Goal: Information Seeking & Learning: Find specific fact

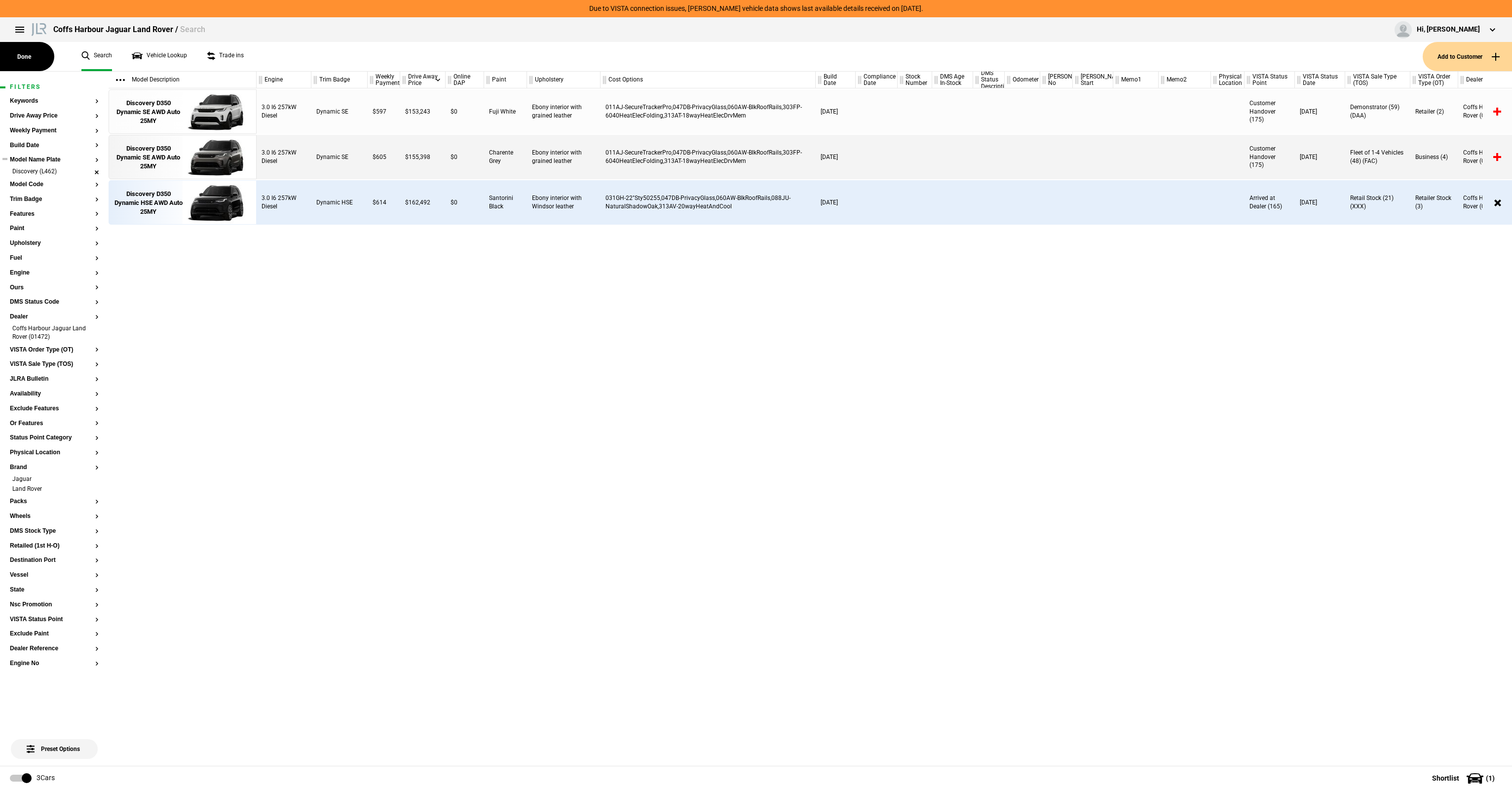
click at [97, 171] on li "Discovery (L462)" at bounding box center [54, 172] width 89 height 10
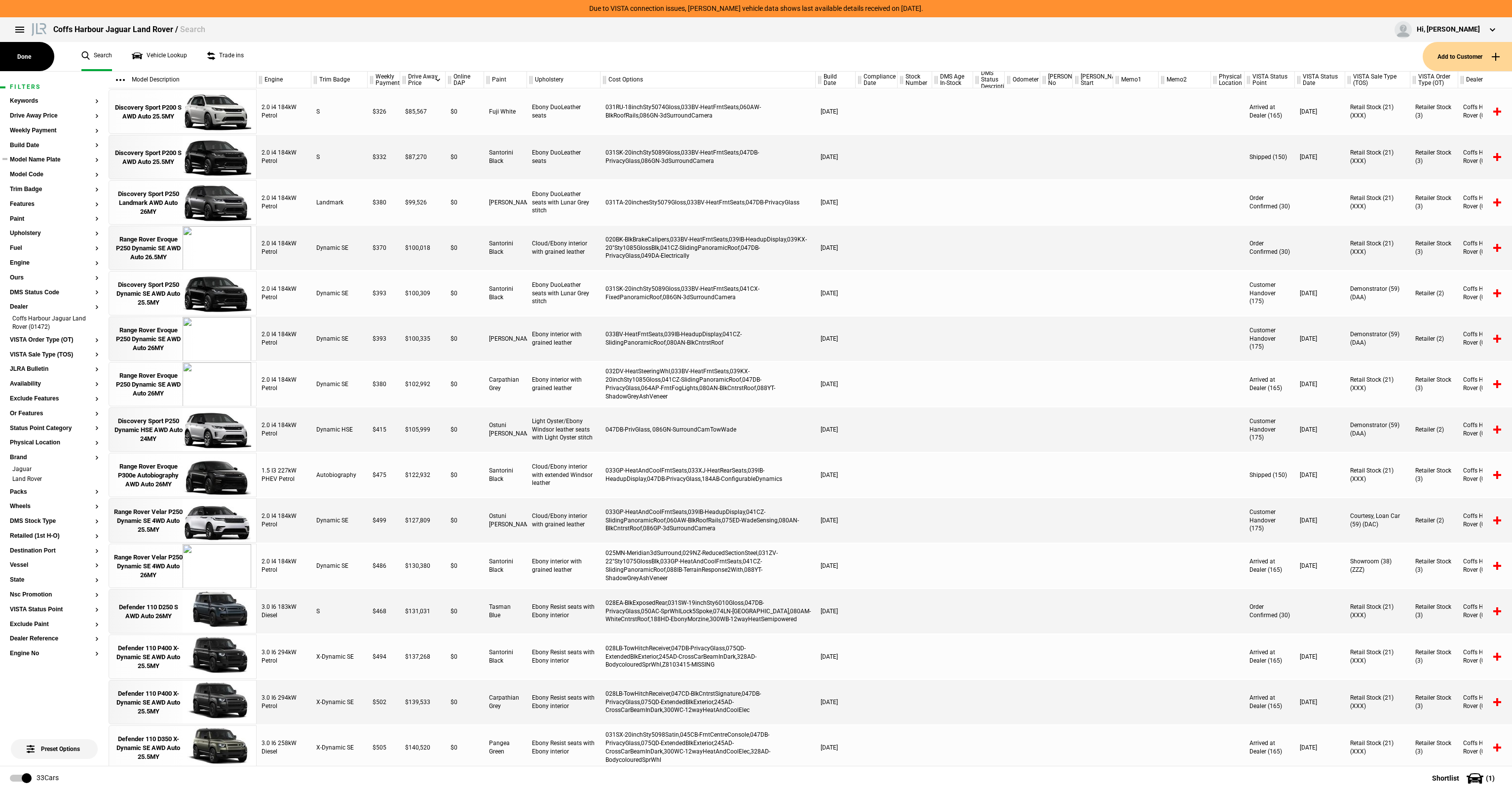
click at [38, 163] on button "Model Name Plate" at bounding box center [54, 160] width 89 height 7
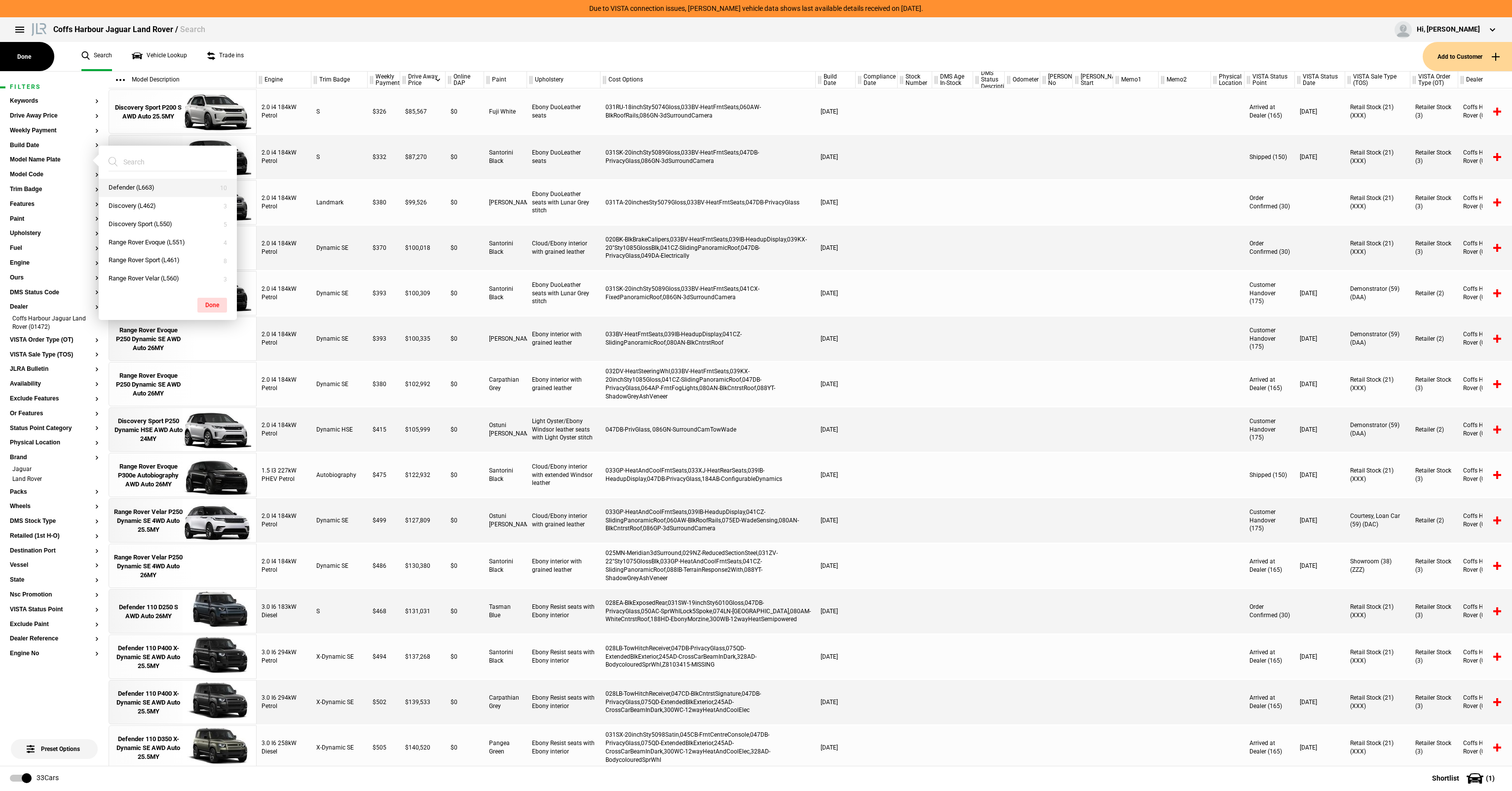
click at [184, 190] on button "Defender (L663)" at bounding box center [168, 187] width 138 height 18
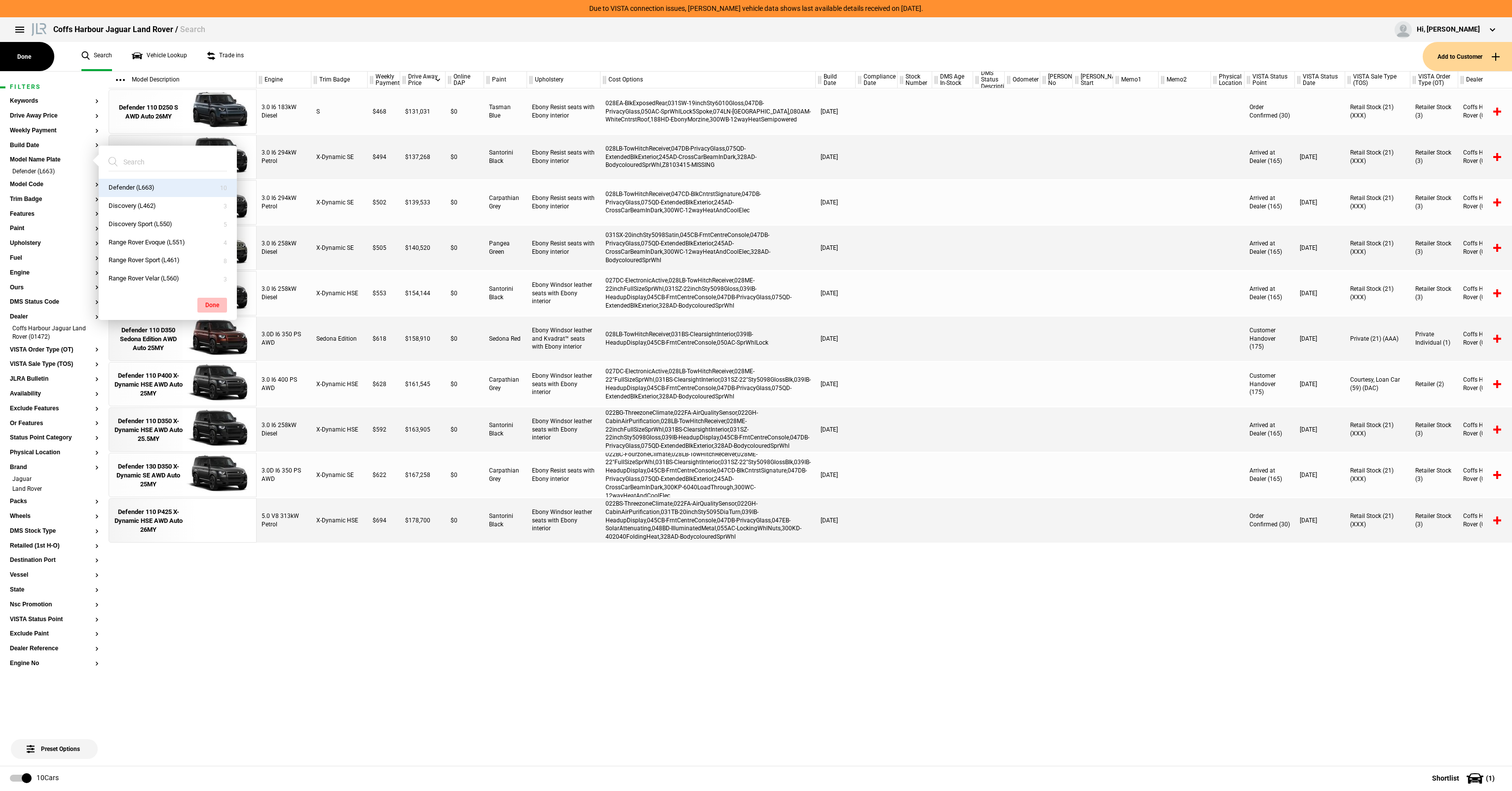
click at [213, 308] on button "Done" at bounding box center [212, 305] width 30 height 15
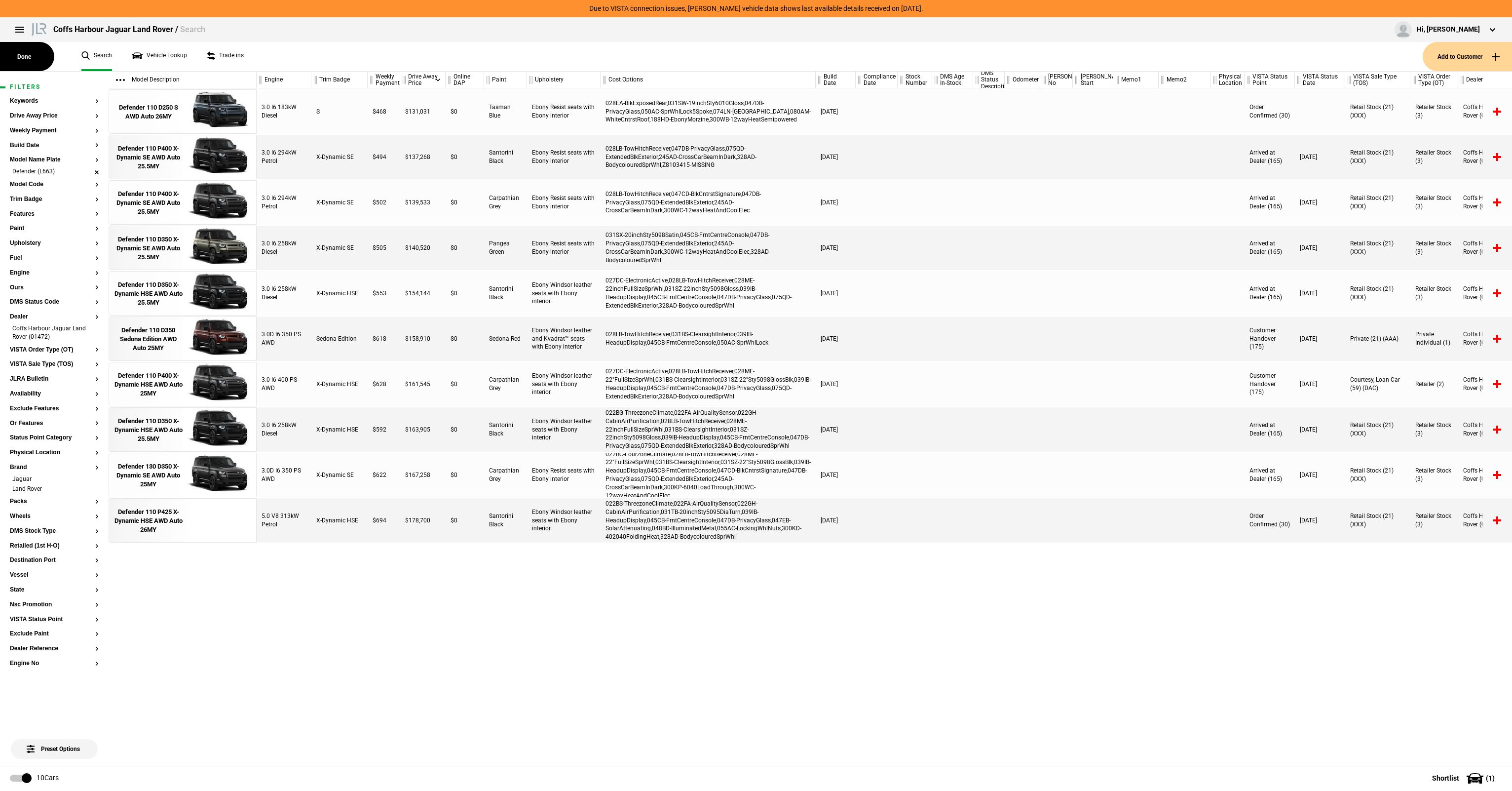
click at [97, 171] on li "Defender (L663)" at bounding box center [54, 172] width 89 height 10
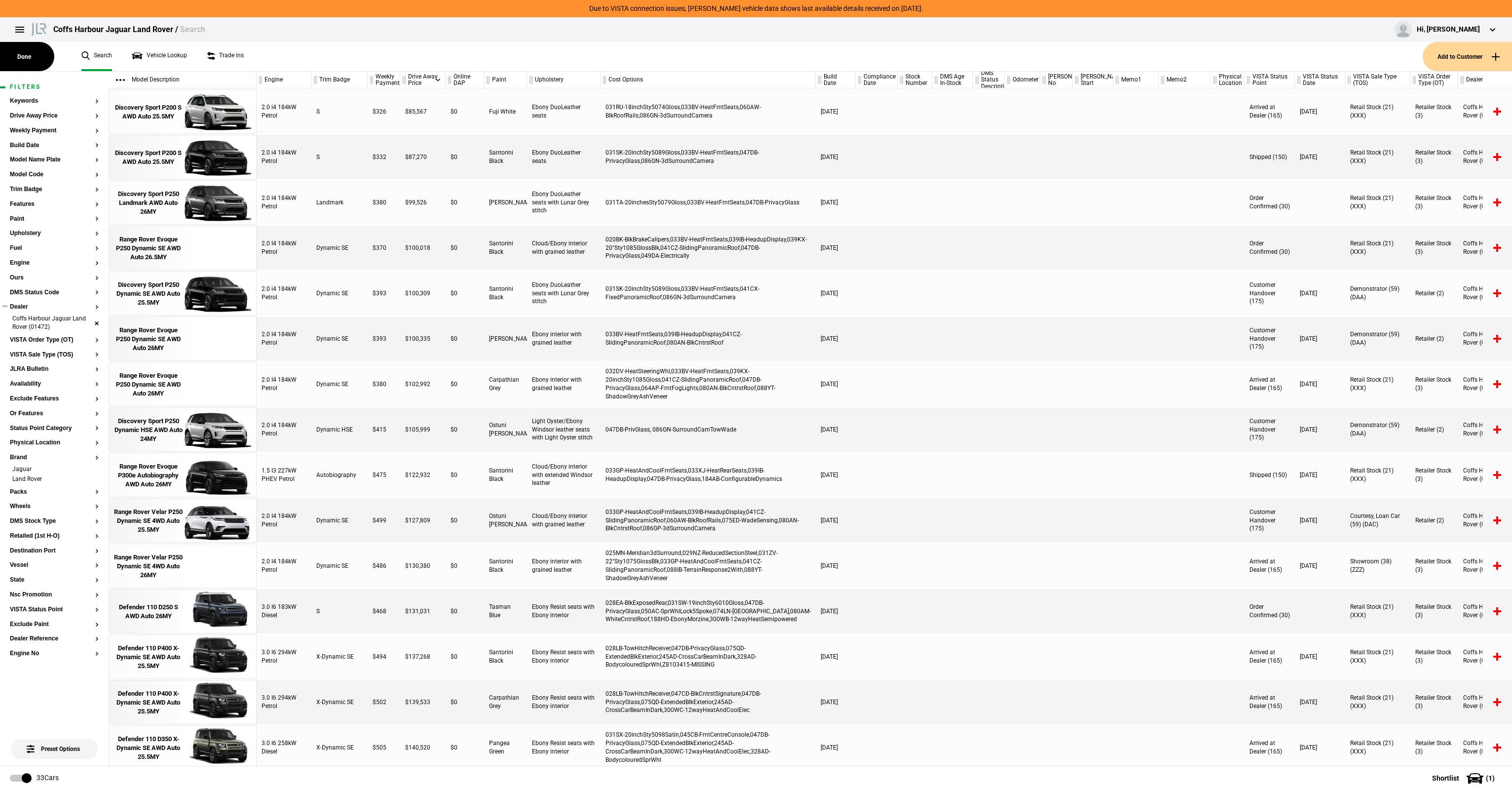
click at [97, 323] on li "Coffs Harbour Jaguar Land Rover (01472)" at bounding box center [54, 323] width 89 height 18
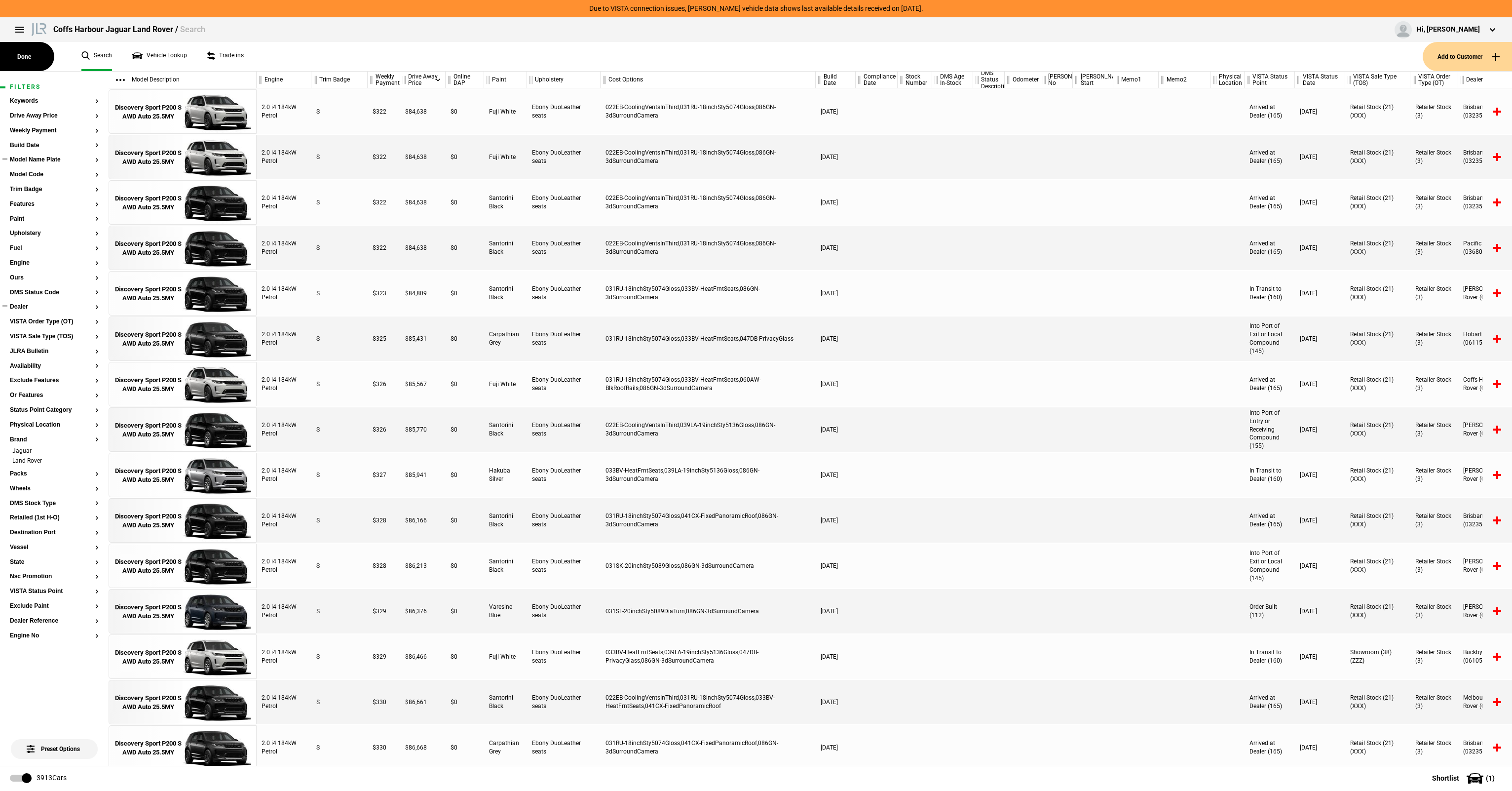
click at [43, 162] on button "Model Name Plate" at bounding box center [54, 160] width 89 height 7
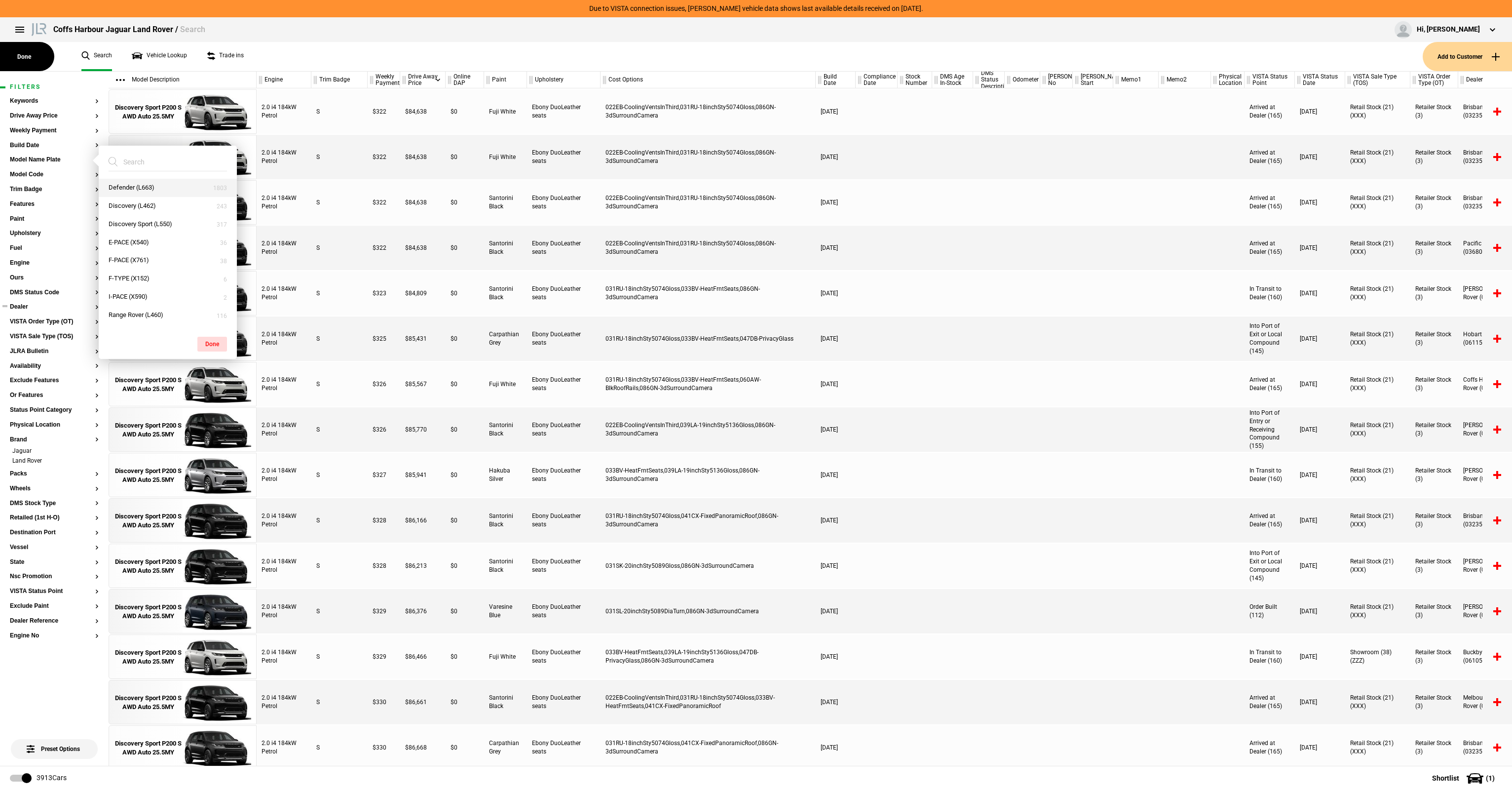
click at [152, 190] on button "Defender (L663)" at bounding box center [168, 187] width 138 height 18
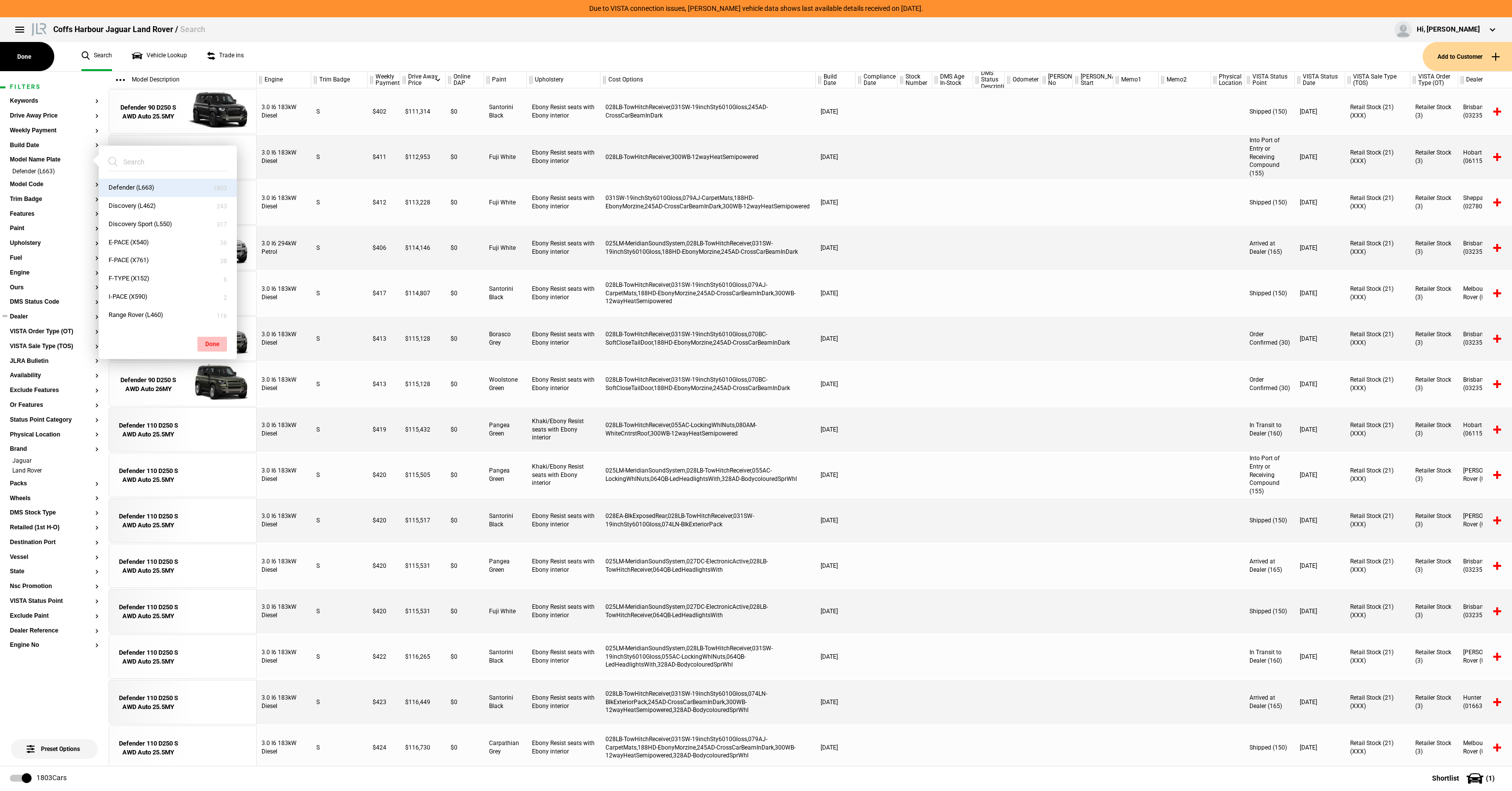
click at [218, 348] on button "Done" at bounding box center [212, 344] width 30 height 15
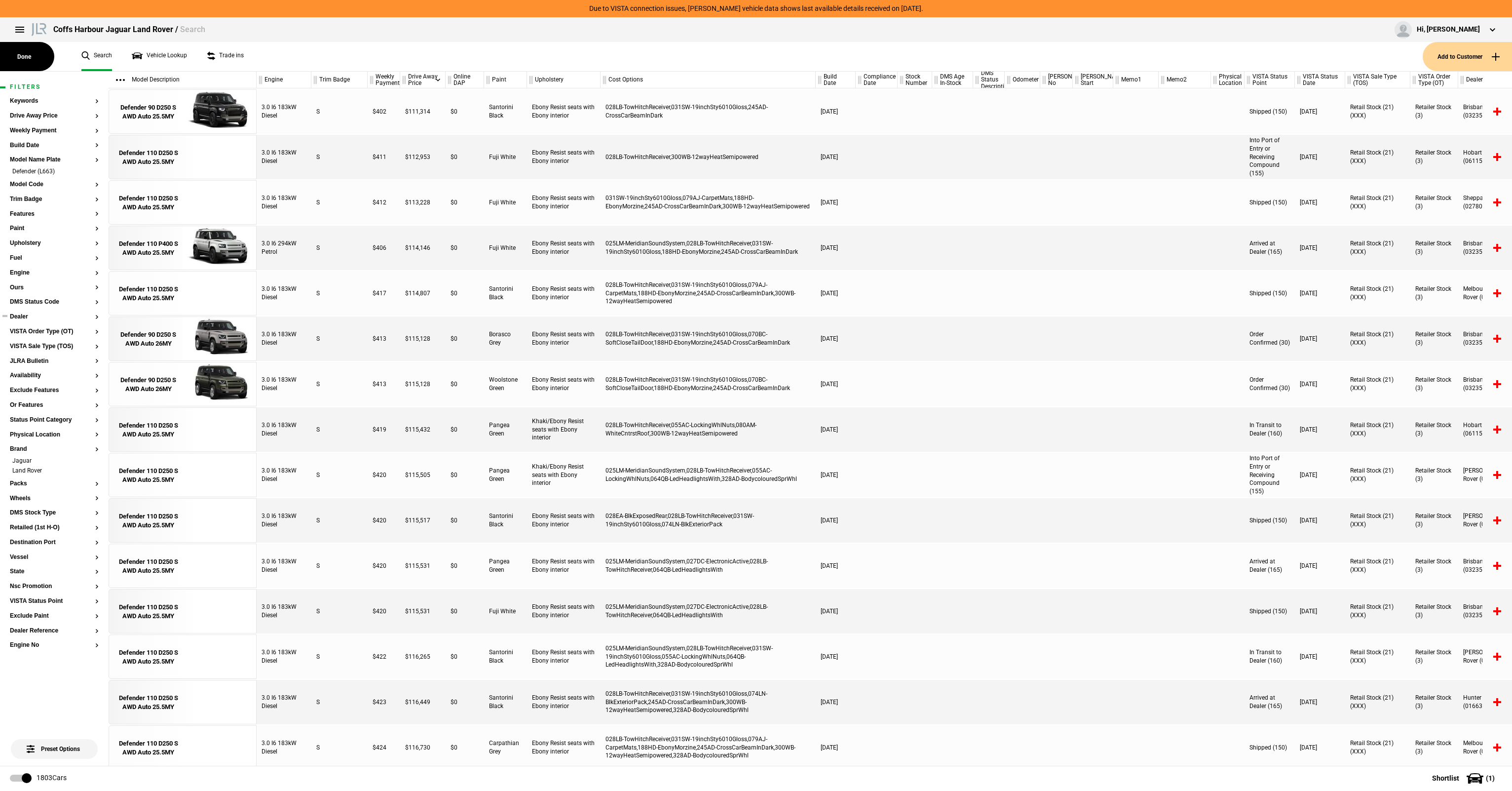
click at [21, 318] on button "Dealer" at bounding box center [54, 317] width 89 height 7
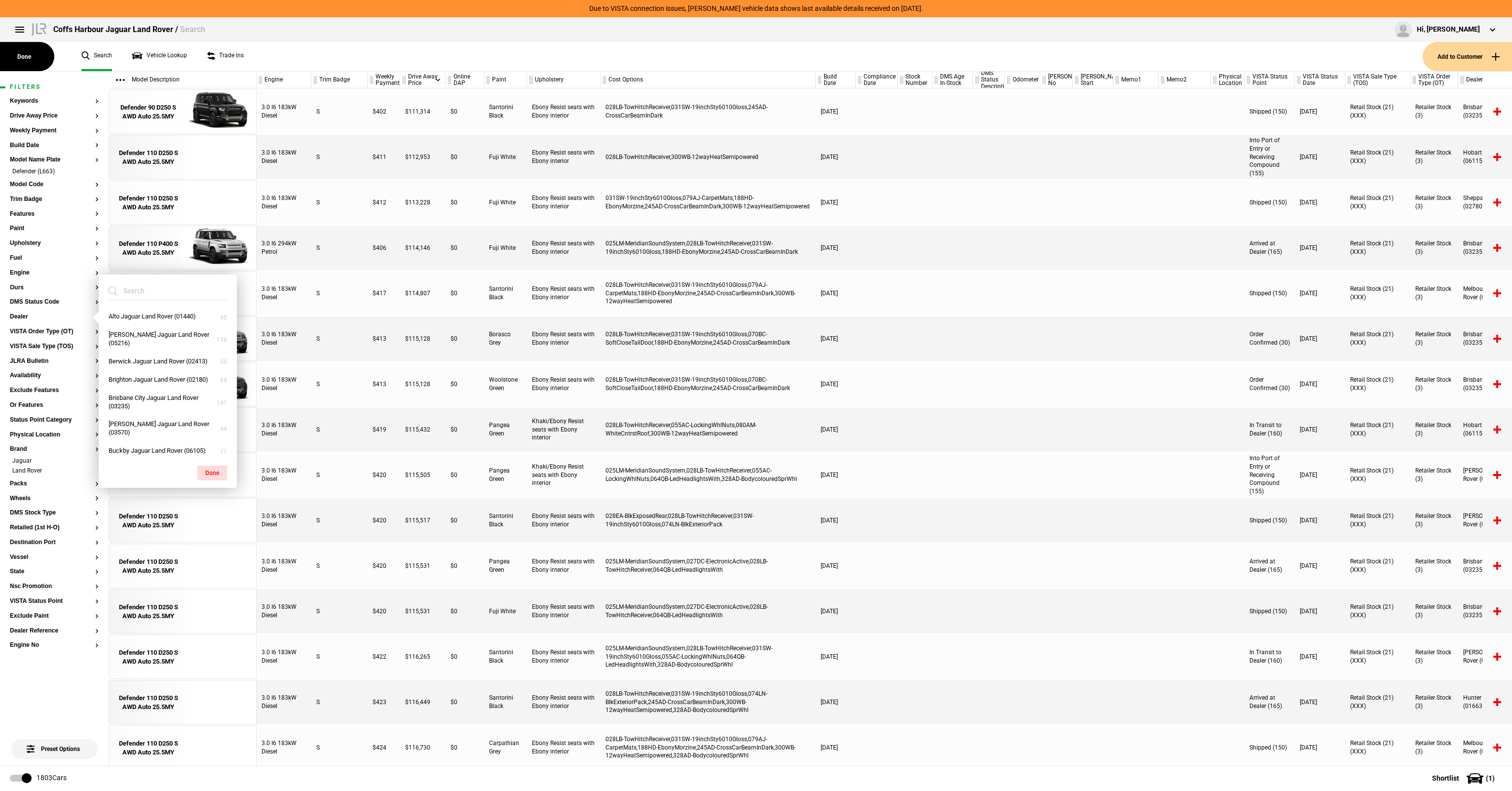
click at [117, 290] on input "search" at bounding box center [162, 290] width 107 height 18
click at [130, 289] on input "search" at bounding box center [162, 290] width 107 height 18
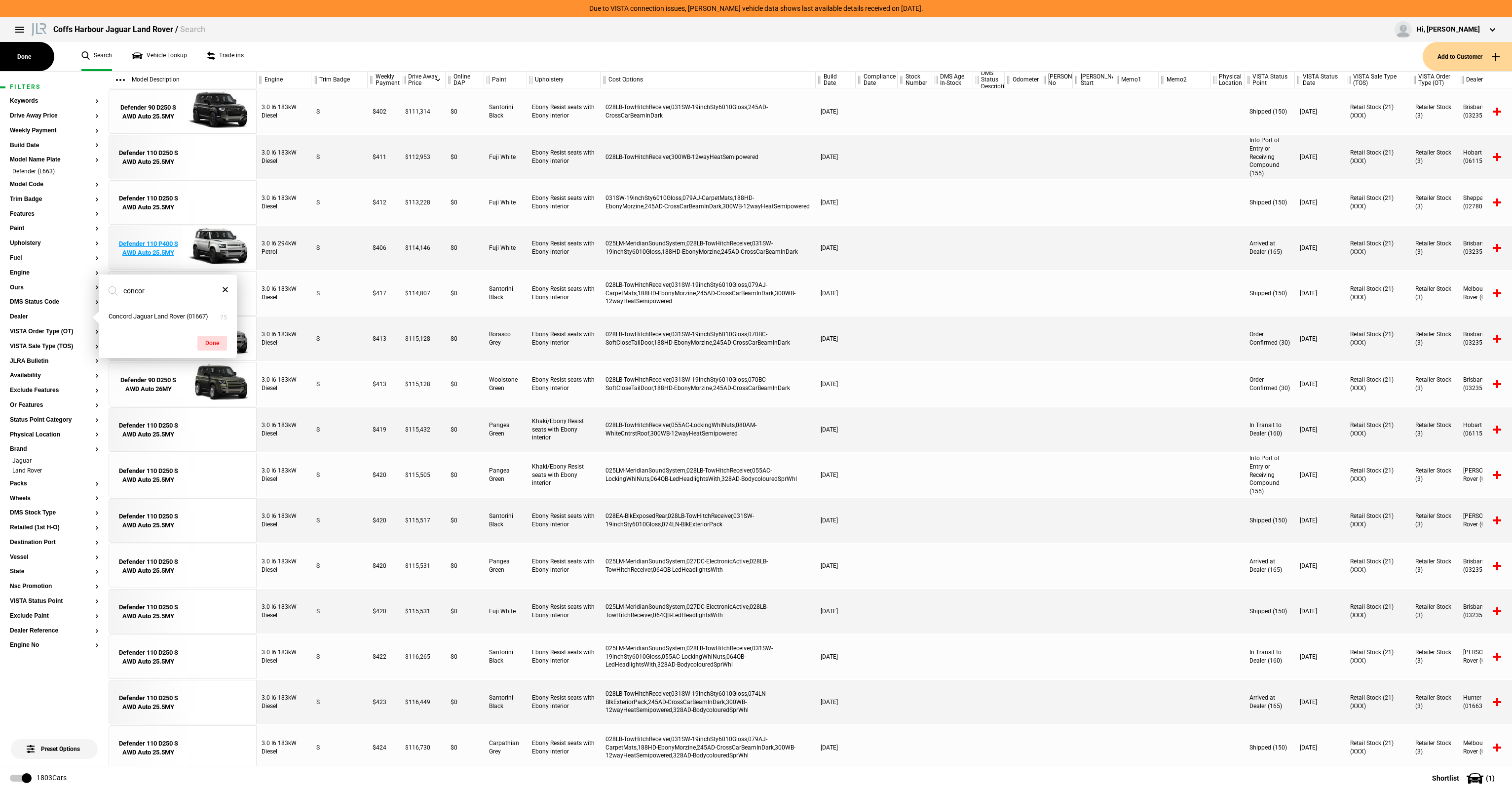
type input "concord"
click at [24, 313] on ul at bounding box center [54, 311] width 89 height 4
click at [17, 317] on button "Dealer" at bounding box center [54, 317] width 89 height 7
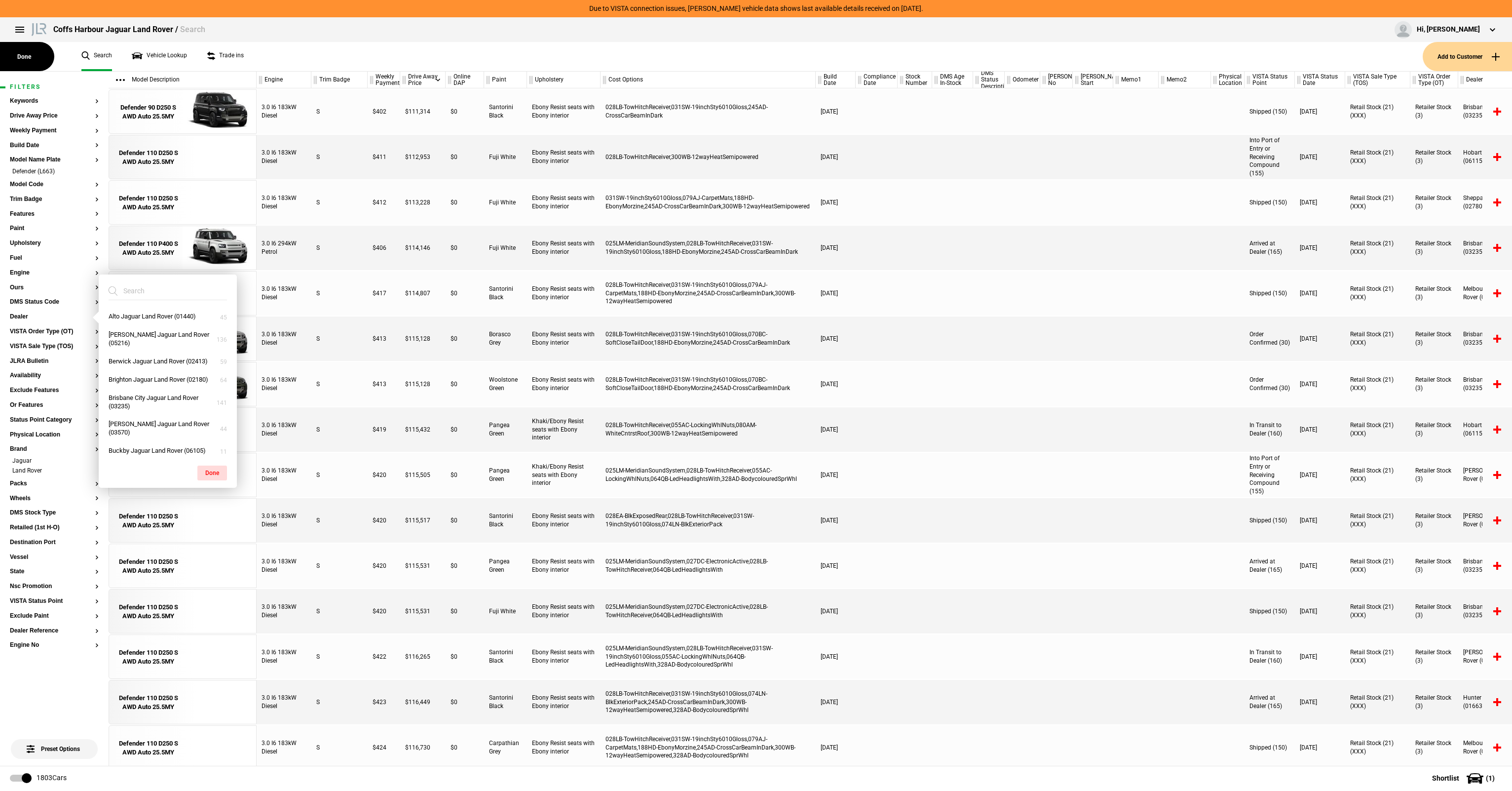
click at [154, 292] on input "search" at bounding box center [162, 290] width 107 height 18
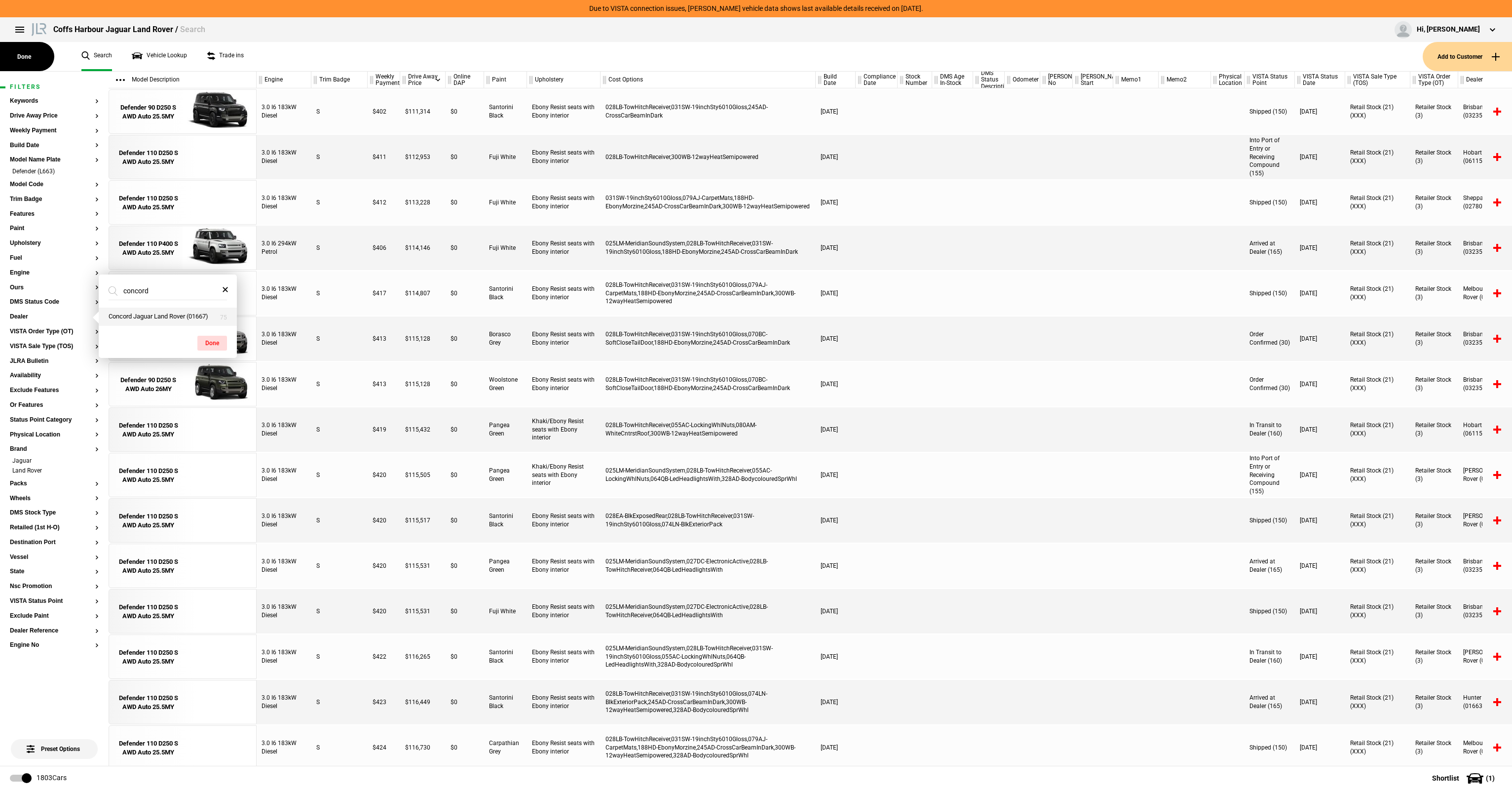
type input "concord"
click at [176, 309] on button "Concord Jaguar Land Rover (01667)" at bounding box center [168, 316] width 138 height 18
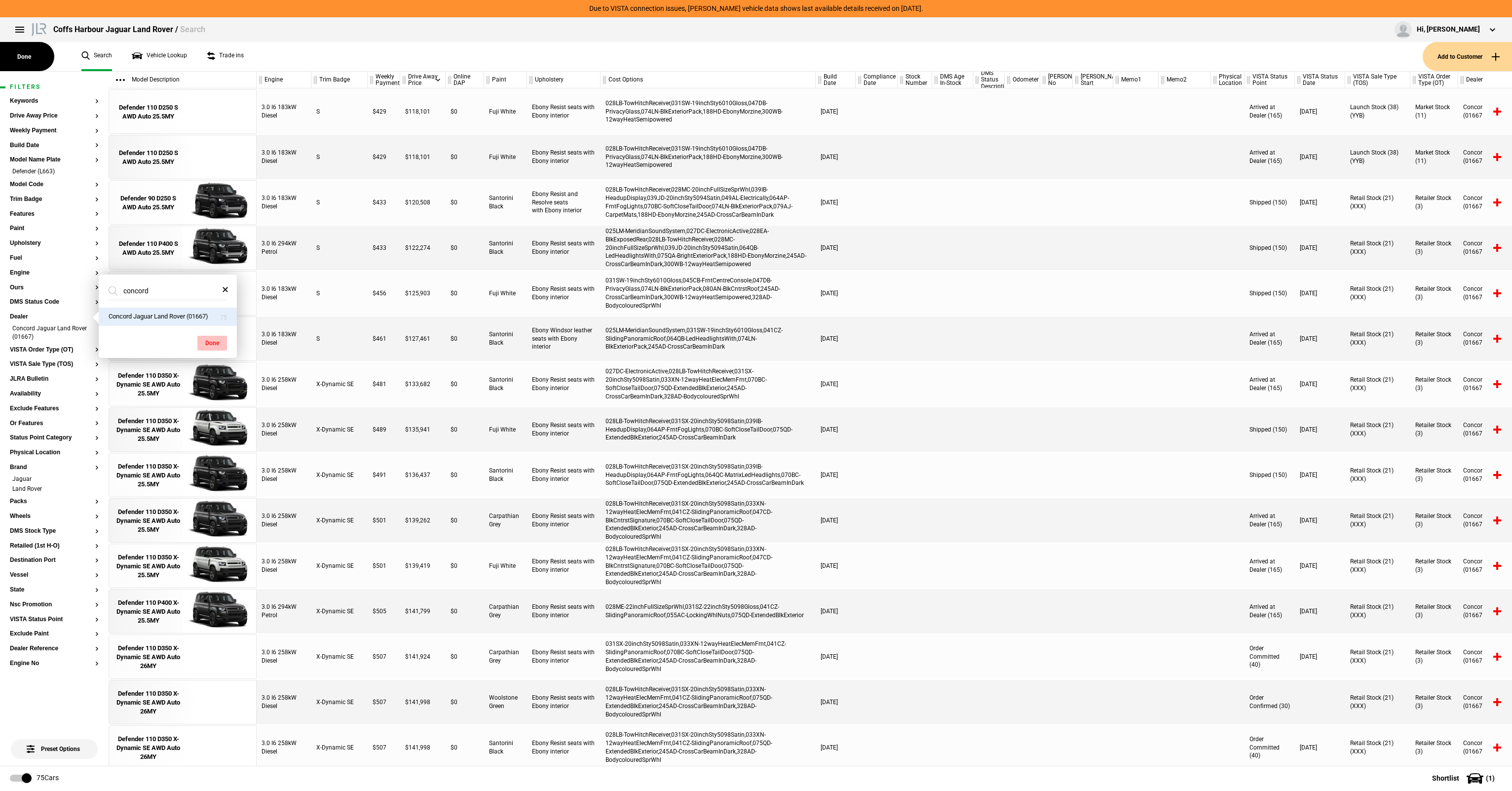
click at [218, 339] on button "Done" at bounding box center [212, 343] width 30 height 15
click at [40, 187] on button "Model Code" at bounding box center [54, 184] width 89 height 7
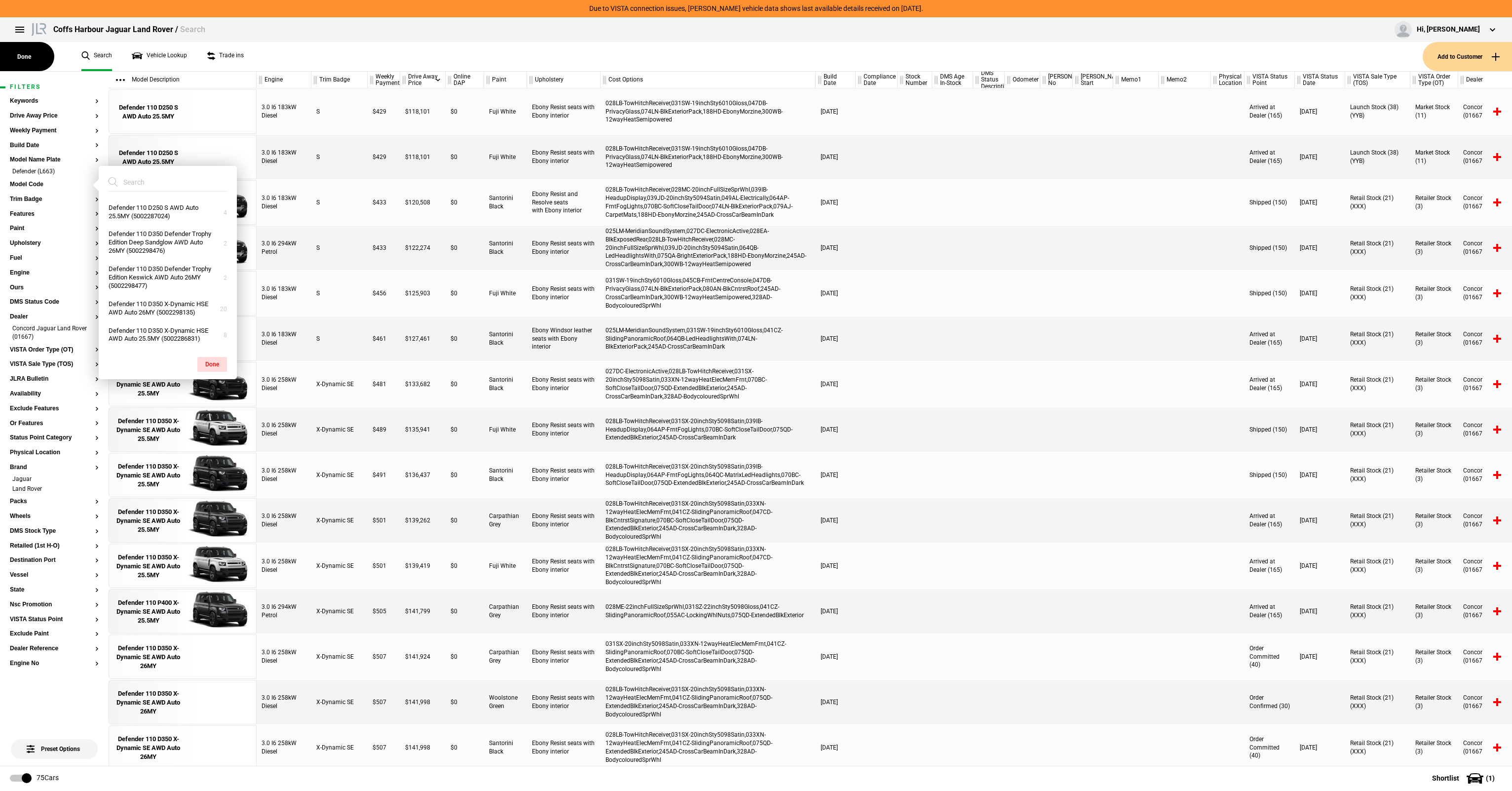
click at [157, 181] on input "search" at bounding box center [162, 182] width 107 height 18
type input "110 D350"
click at [115, 308] on button "Defender 110 D350 X-Dynamic SE AWD Auto 26MY (5002298074)" at bounding box center [168, 307] width 138 height 27
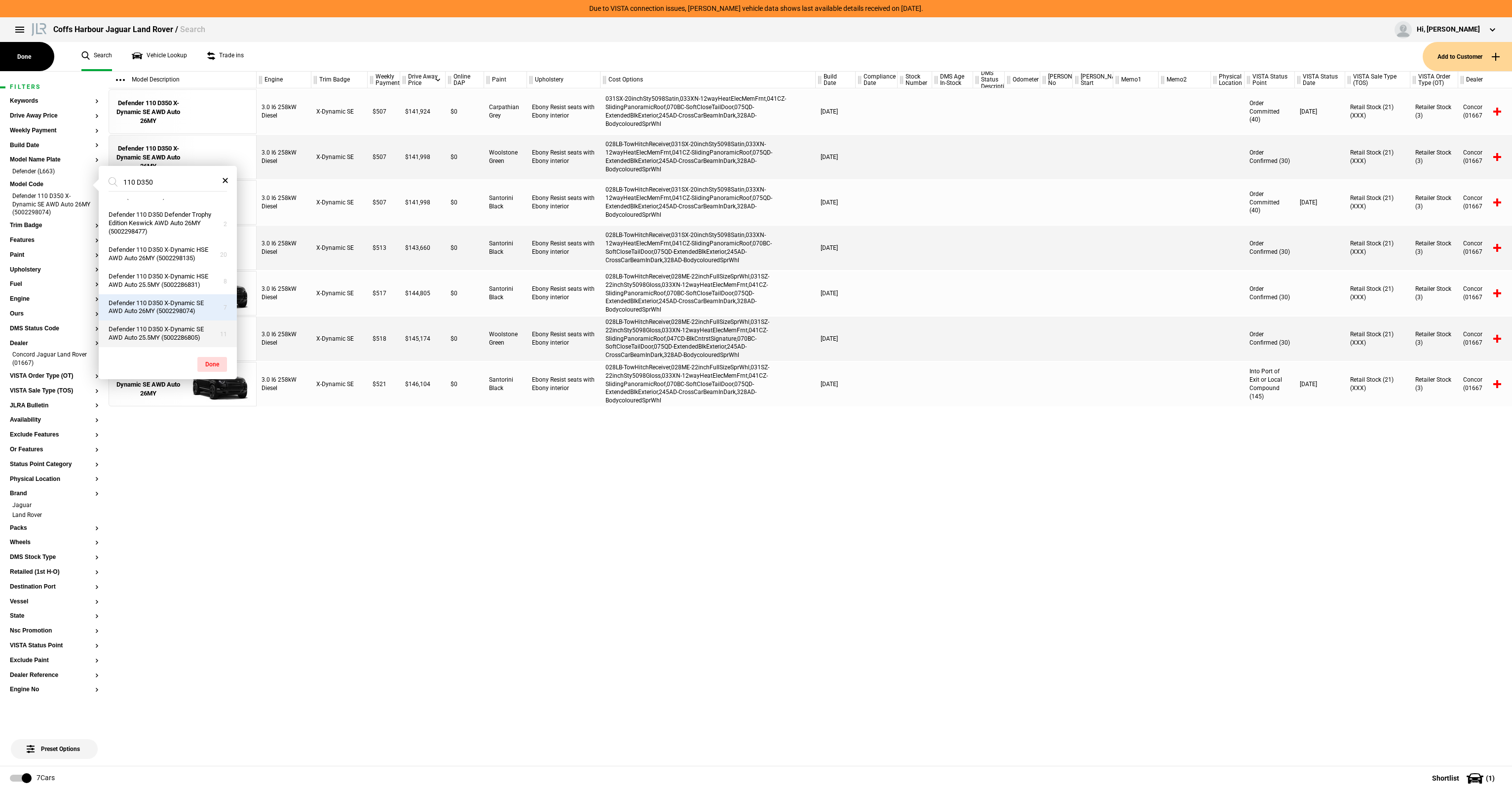
click at [144, 339] on button "Defender 110 D350 X-Dynamic SE AWD Auto 25.5MY (5002286805)" at bounding box center [168, 334] width 138 height 27
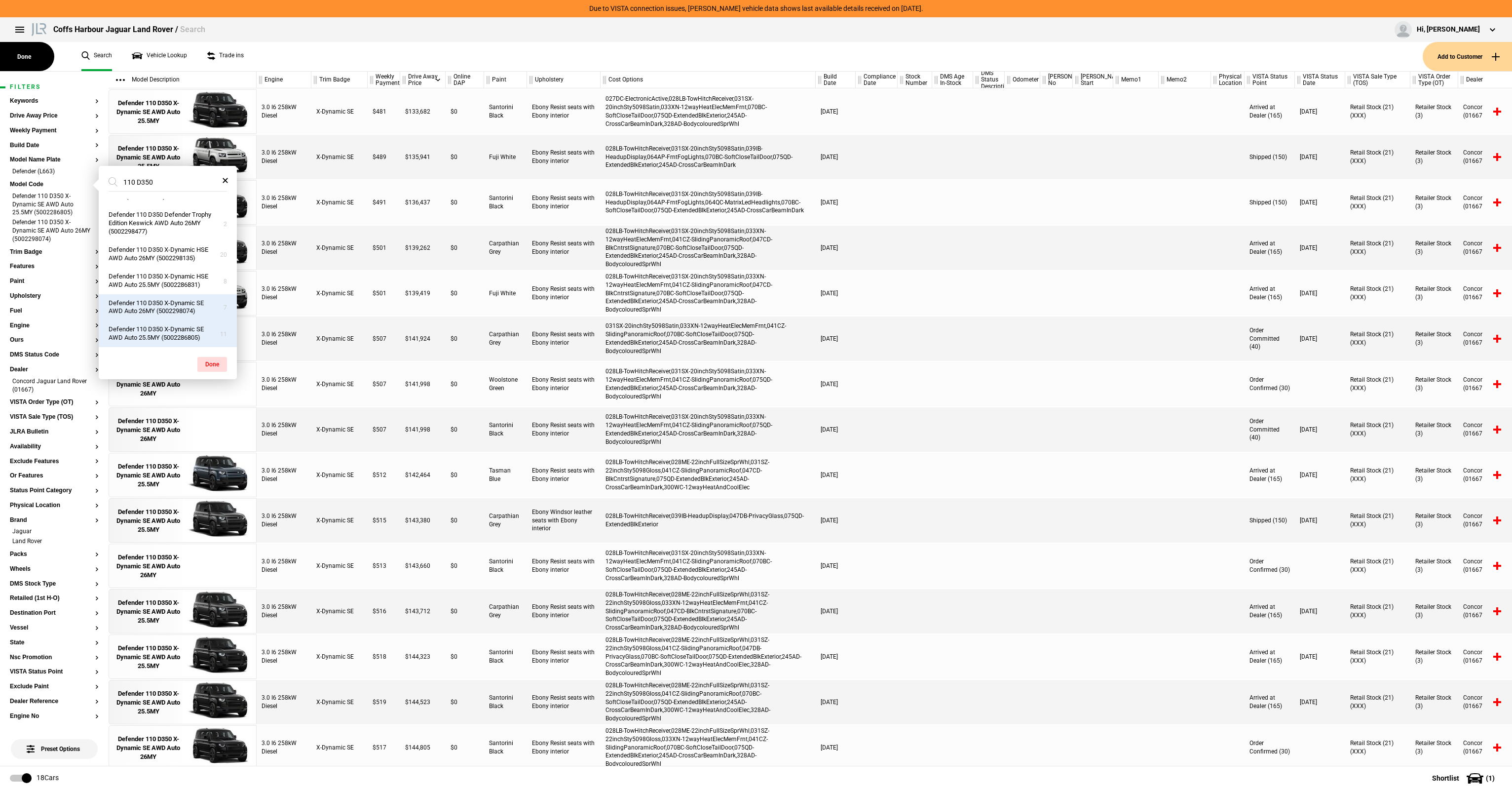
click at [188, 298] on button "Defender 110 D350 X-Dynamic SE AWD Auto 26MY (5002298074)" at bounding box center [168, 307] width 138 height 27
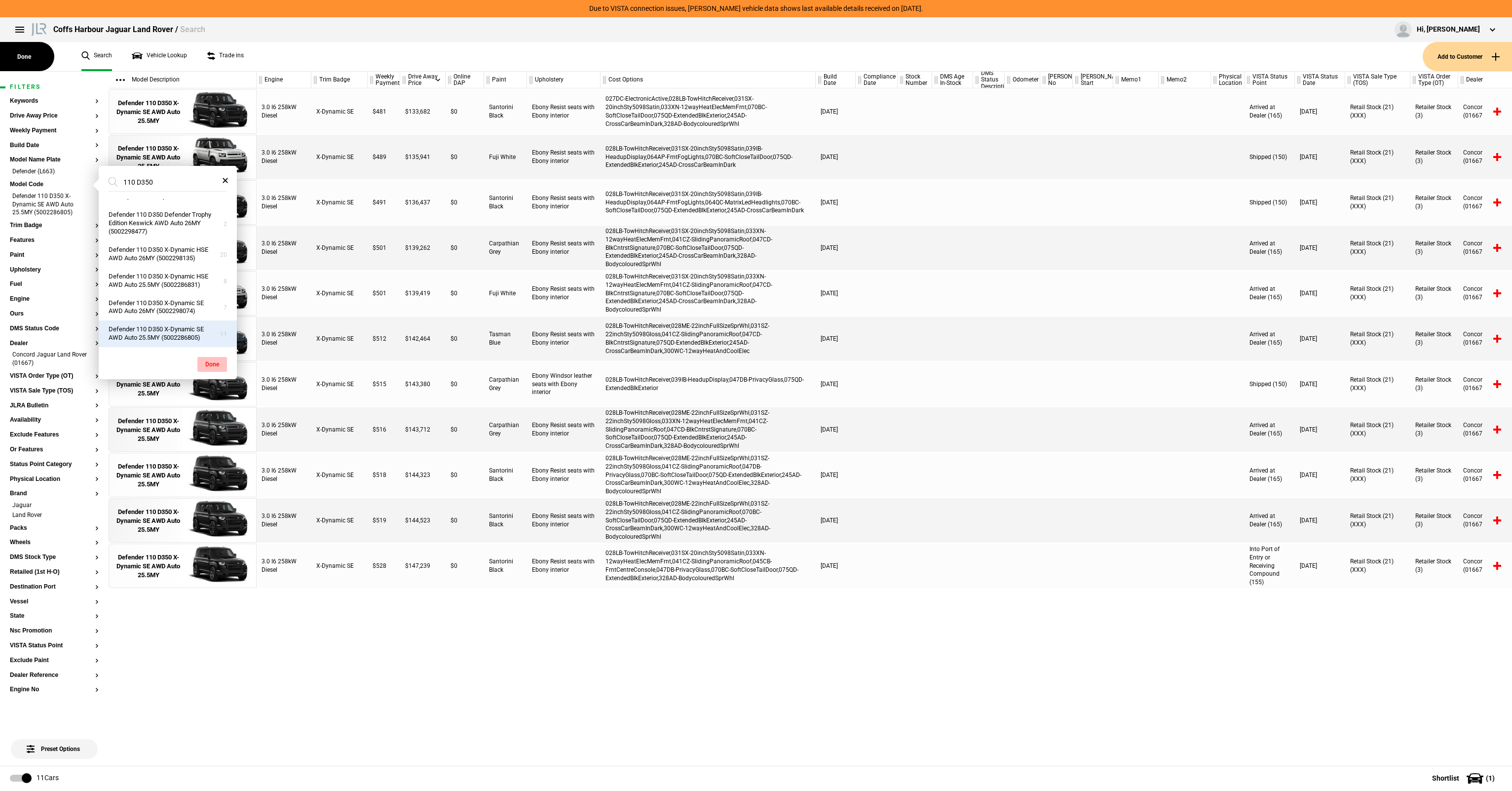
click at [211, 365] on button "Done" at bounding box center [212, 364] width 30 height 15
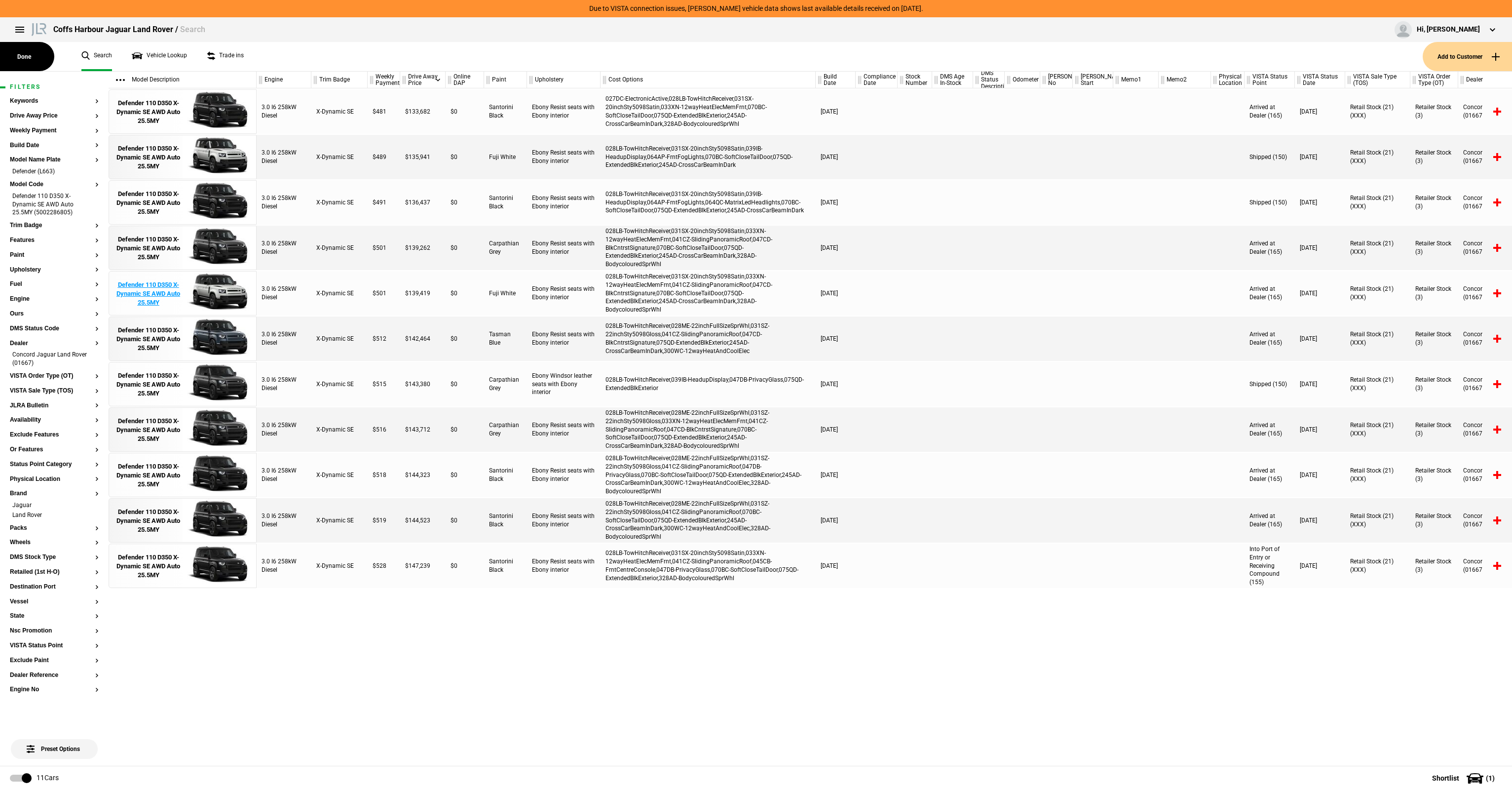
click at [163, 291] on div "Defender 110 D350 X-Dynamic SE AWD Auto 25.5MY" at bounding box center [148, 294] width 68 height 27
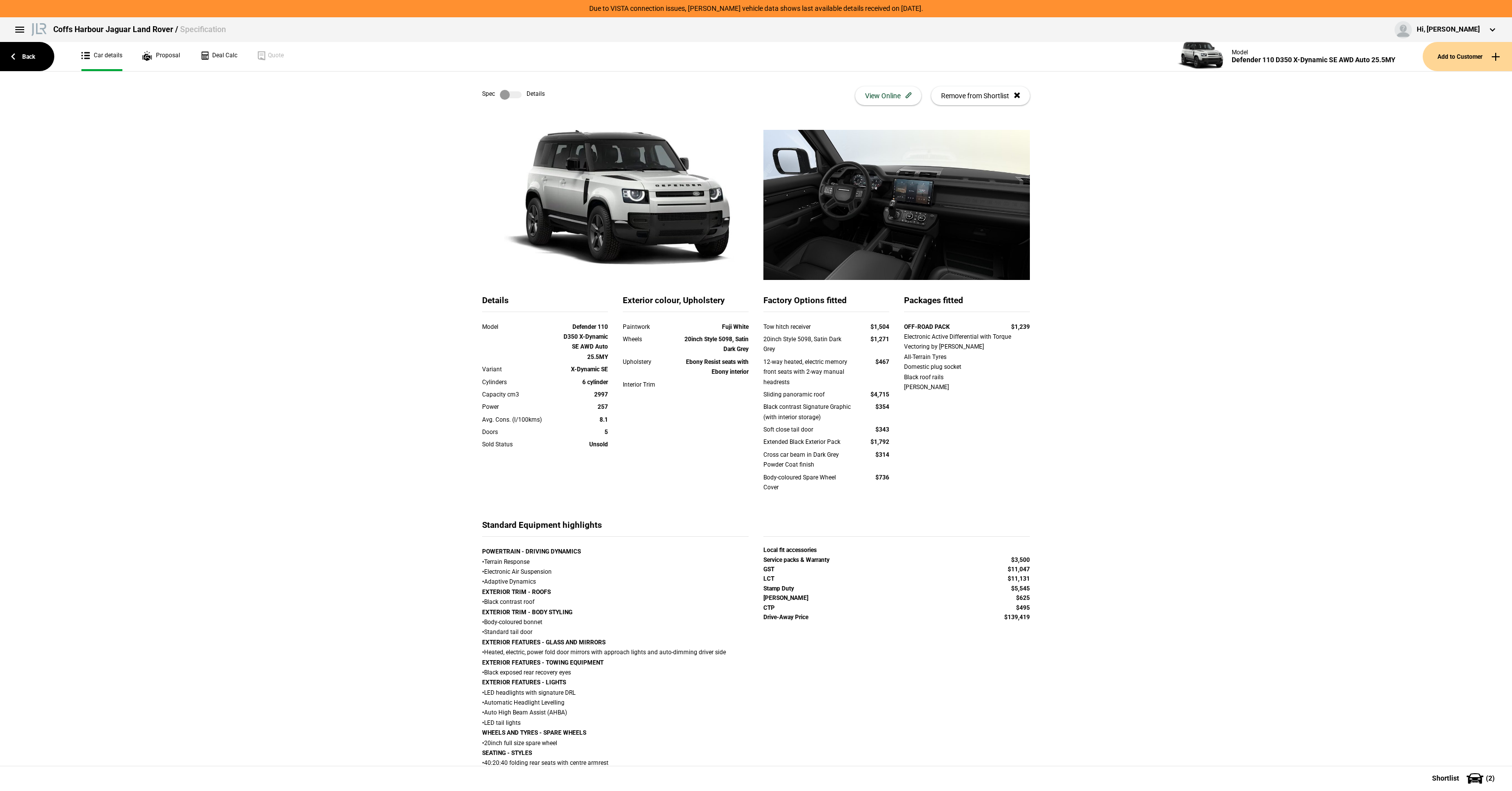
drag, startPoint x: 171, startPoint y: 258, endPoint x: 182, endPoint y: 247, distance: 15.6
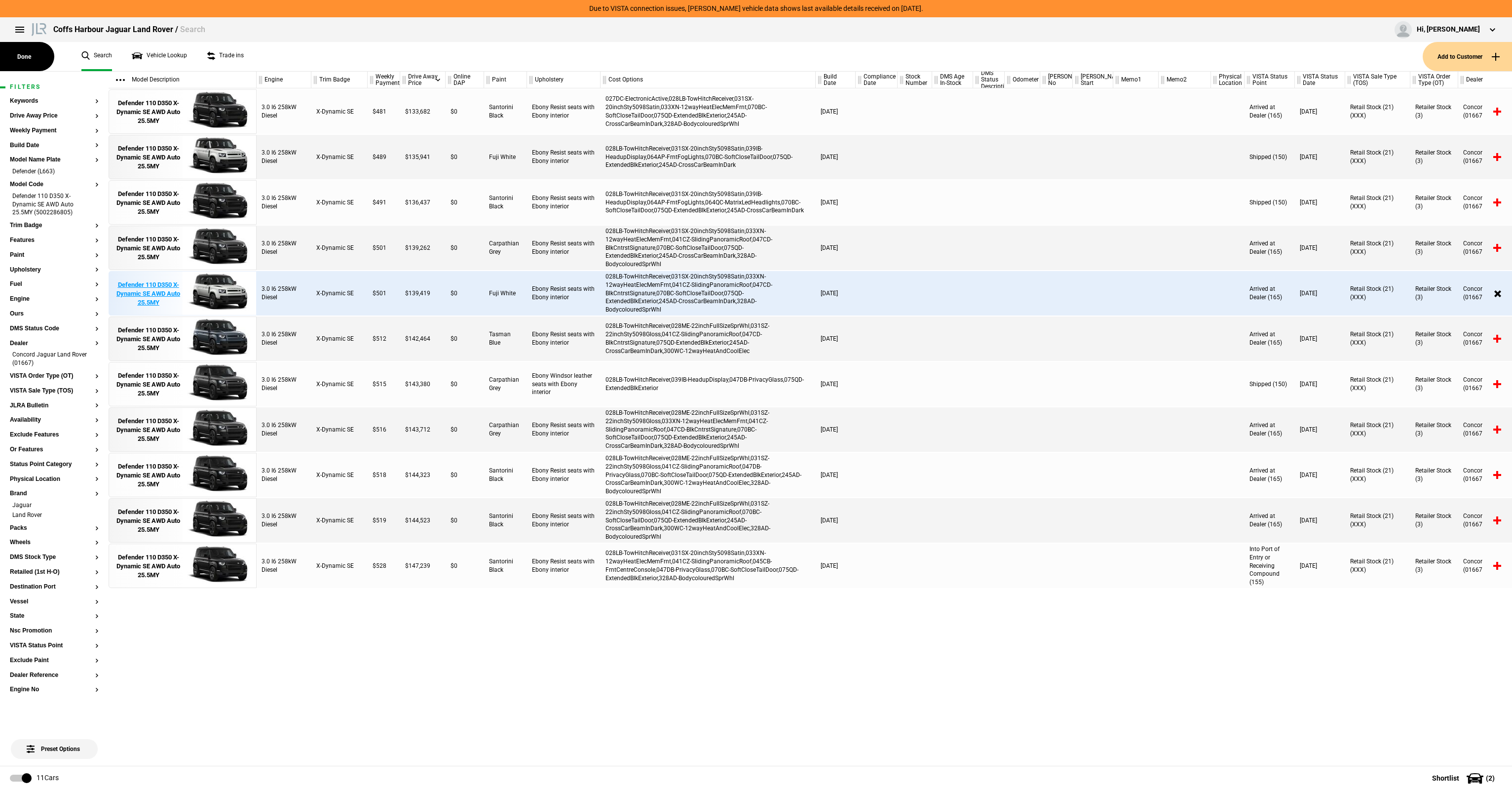
click at [158, 291] on div "Defender 110 D350 X-Dynamic SE AWD Auto 25.5MY" at bounding box center [148, 294] width 68 height 27
click at [165, 167] on div "Defender 110 D350 X-Dynamic SE AWD Auto 25.5MY" at bounding box center [148, 158] width 68 height 27
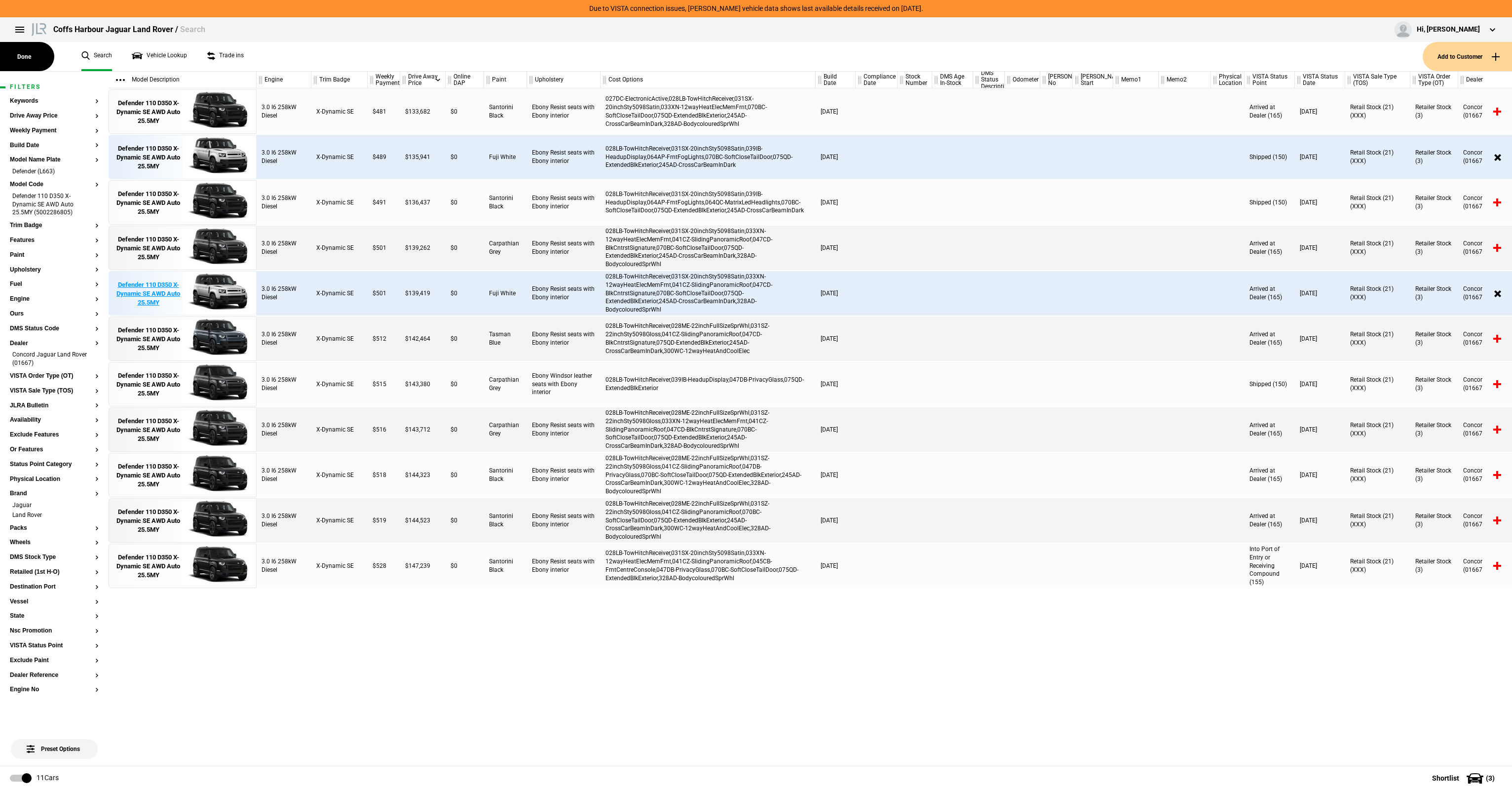
click at [181, 289] on div "Defender 110 D350 X-Dynamic SE AWD Auto 25.5MY" at bounding box center [148, 294] width 68 height 27
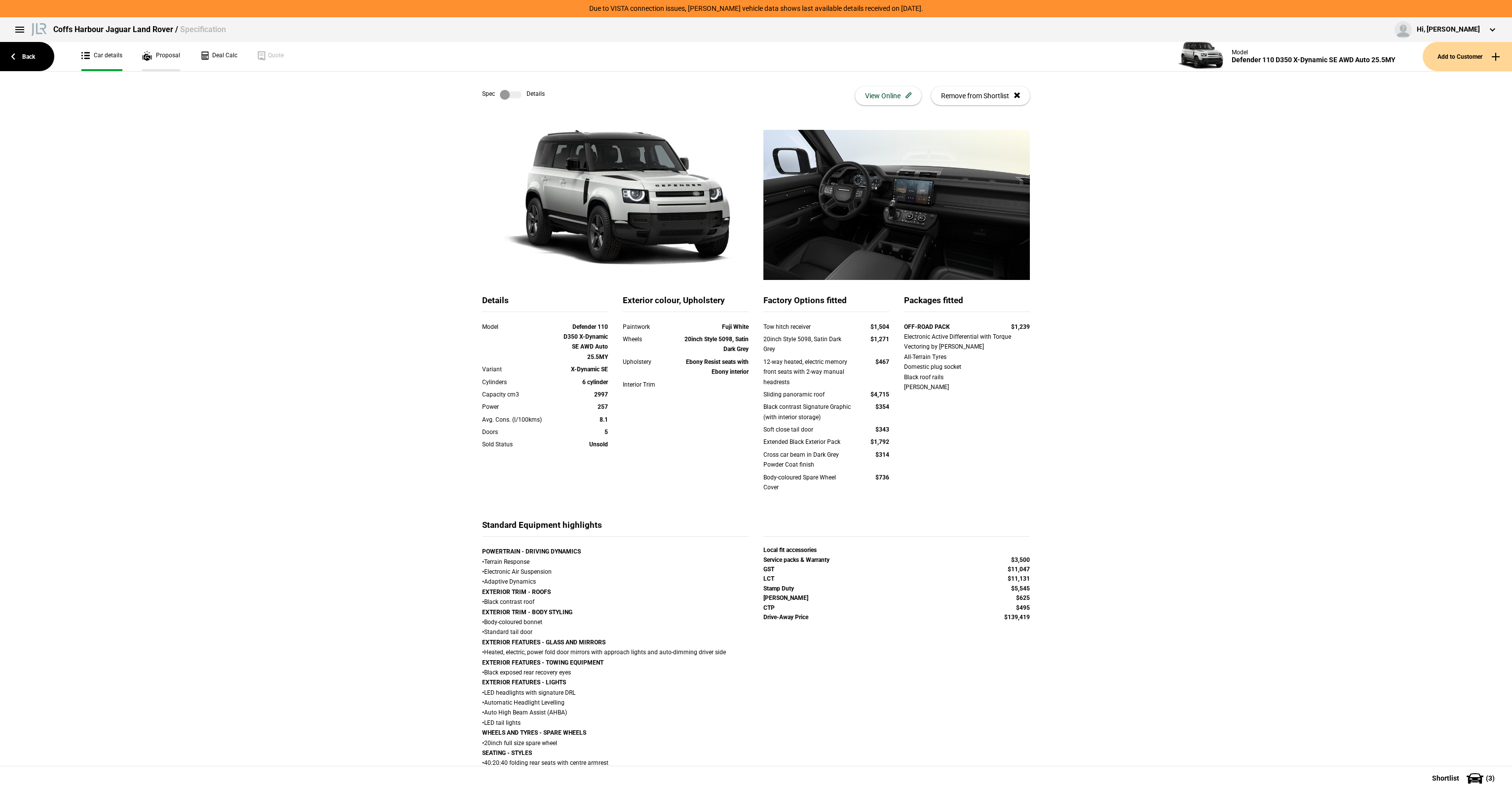
click at [173, 64] on link "Proposal" at bounding box center [161, 56] width 38 height 29
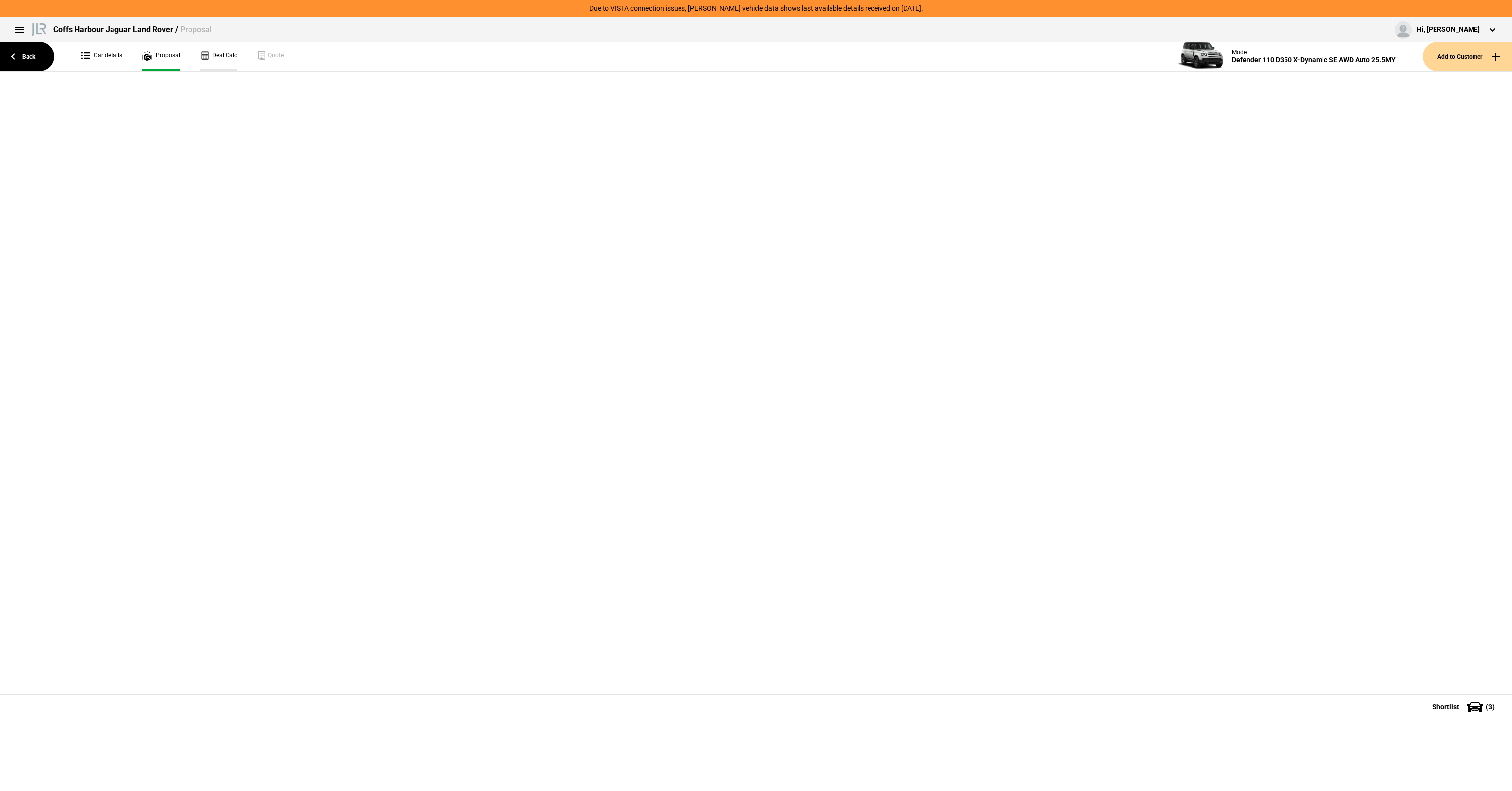
click at [202, 55] on link "Deal Calc" at bounding box center [218, 56] width 37 height 29
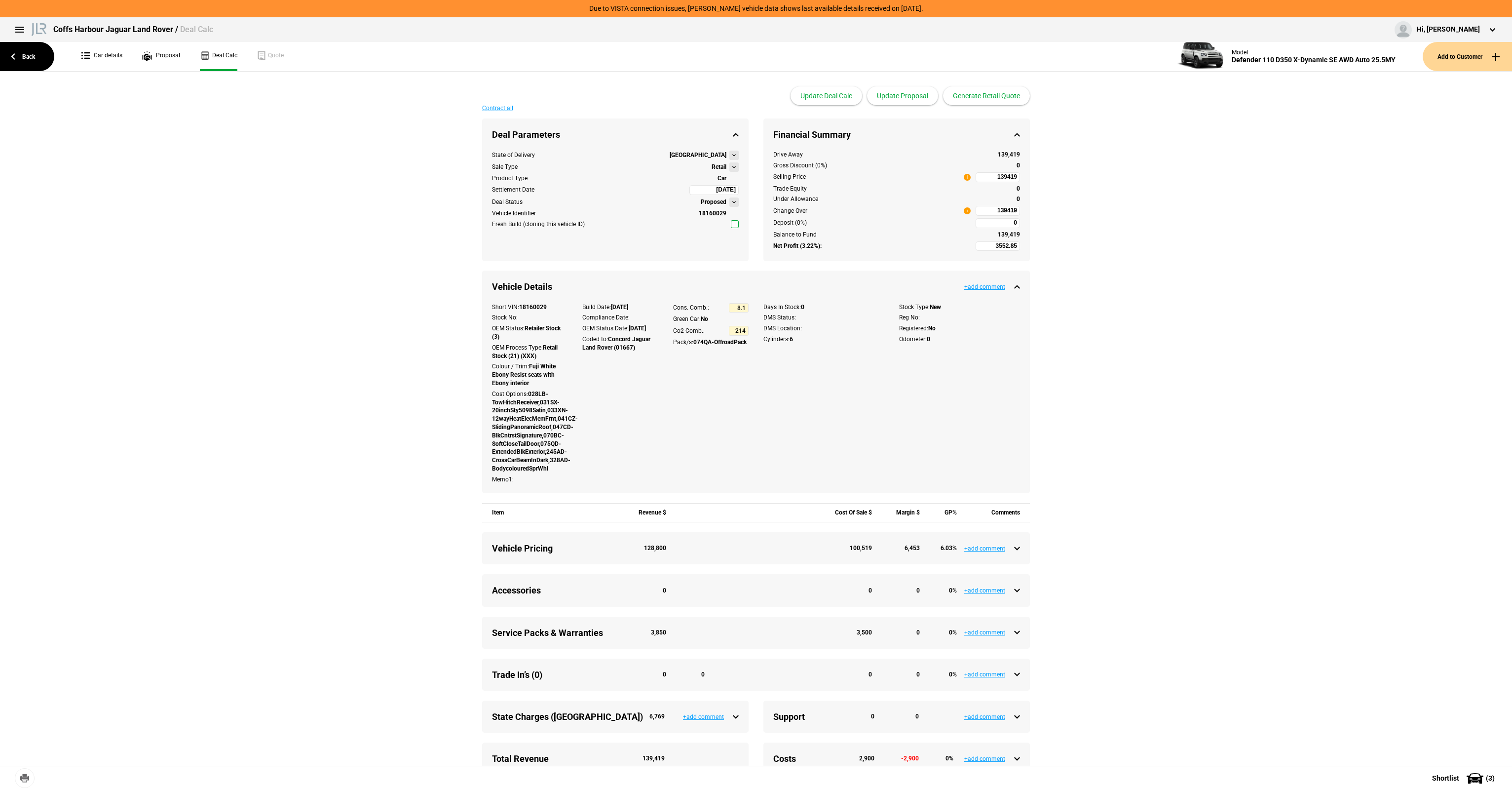
click at [117, 50] on link "Car details" at bounding box center [102, 56] width 41 height 29
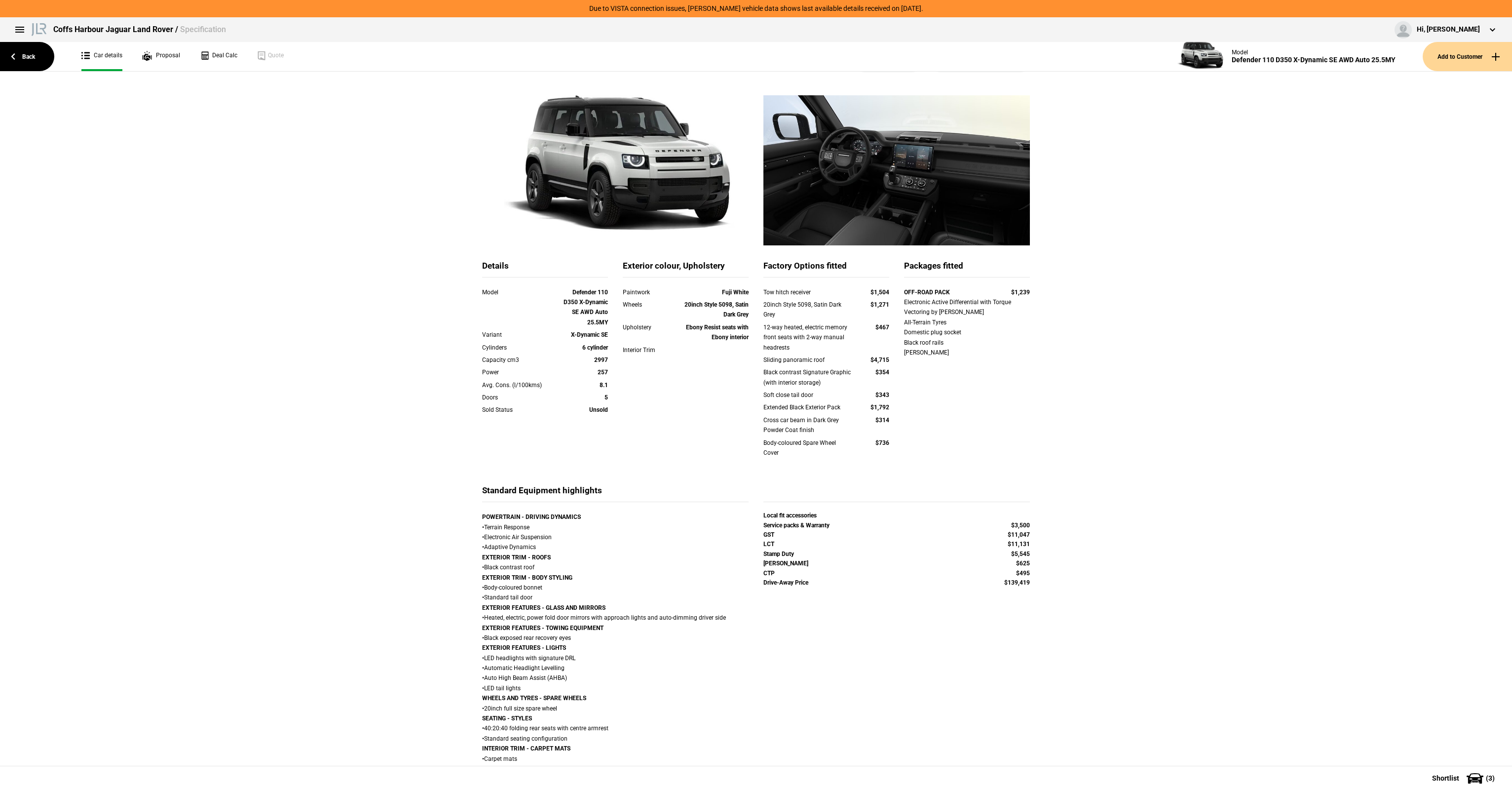
scroll to position [50, 0]
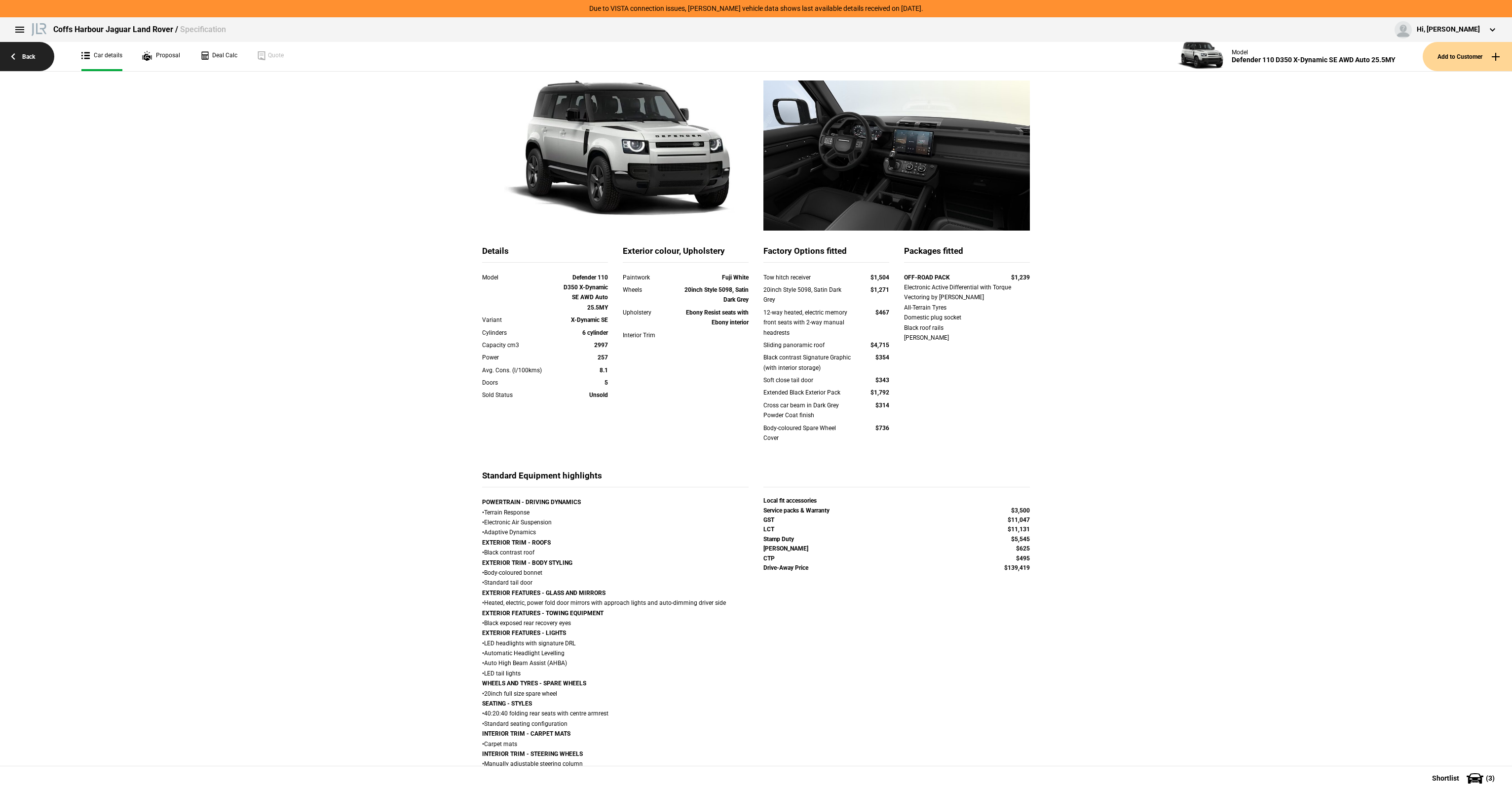
click at [25, 58] on link "Back" at bounding box center [27, 56] width 54 height 29
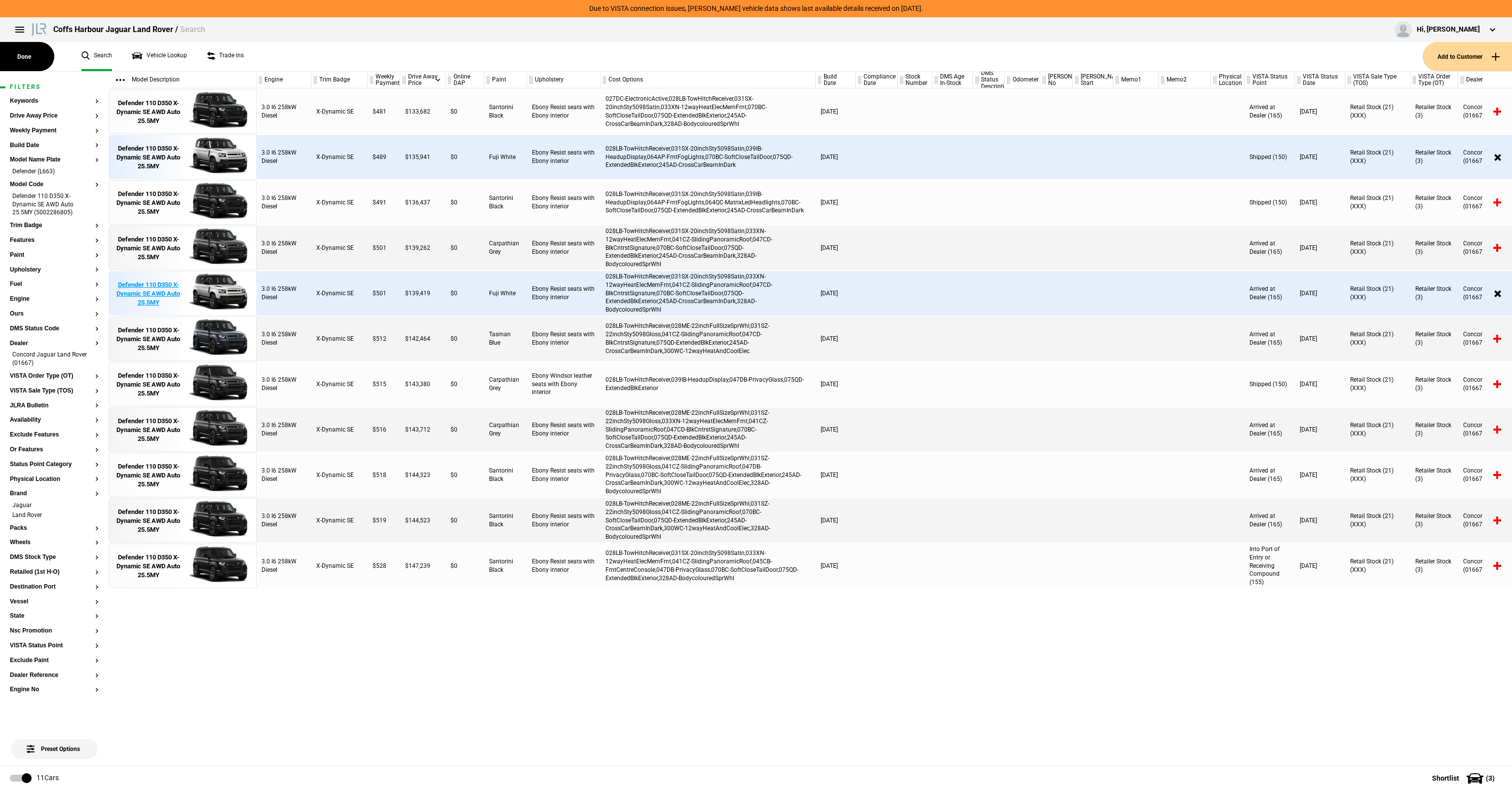
click at [160, 289] on div "Defender 110 D350 X-Dynamic SE AWD Auto 25.5MY" at bounding box center [148, 294] width 68 height 27
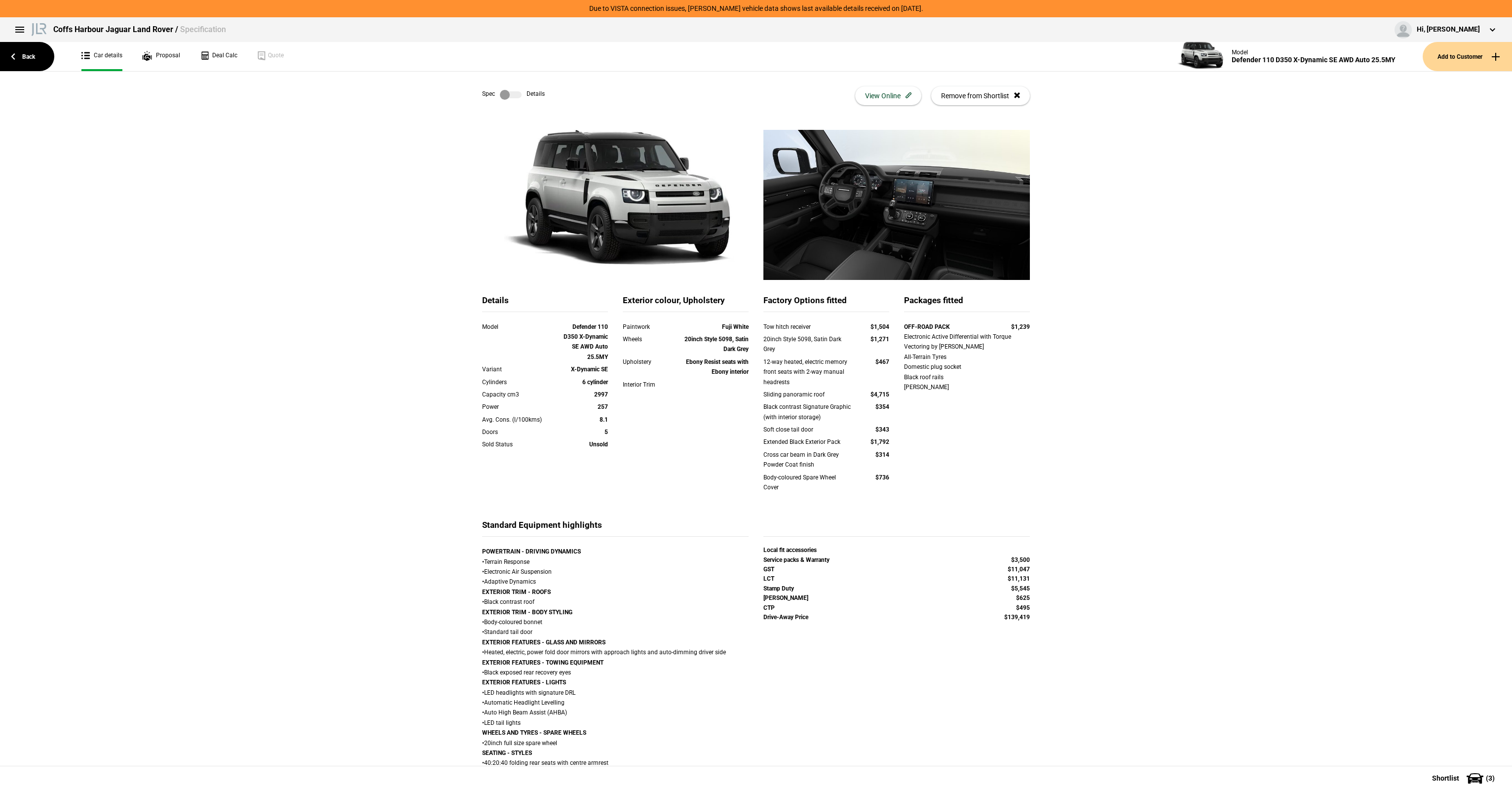
click at [514, 86] on div "Spec Details View Online Remove from Shortlist" at bounding box center [756, 95] width 547 height 48
click at [511, 97] on label at bounding box center [511, 95] width 22 height 10
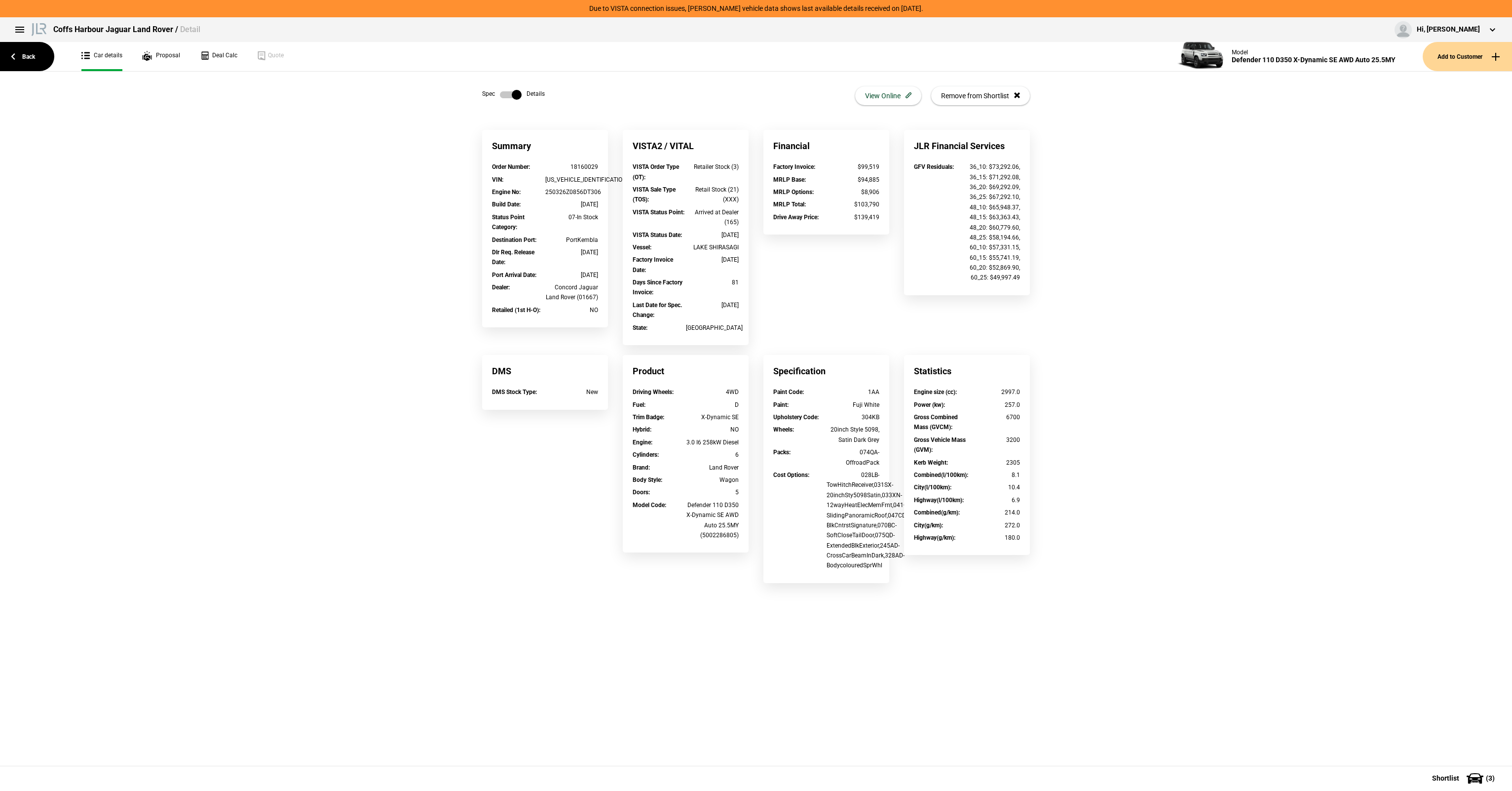
click at [586, 162] on div "18160029" at bounding box center [572, 167] width 53 height 10
copy div "18160029"
click at [33, 59] on link "Back" at bounding box center [27, 56] width 54 height 29
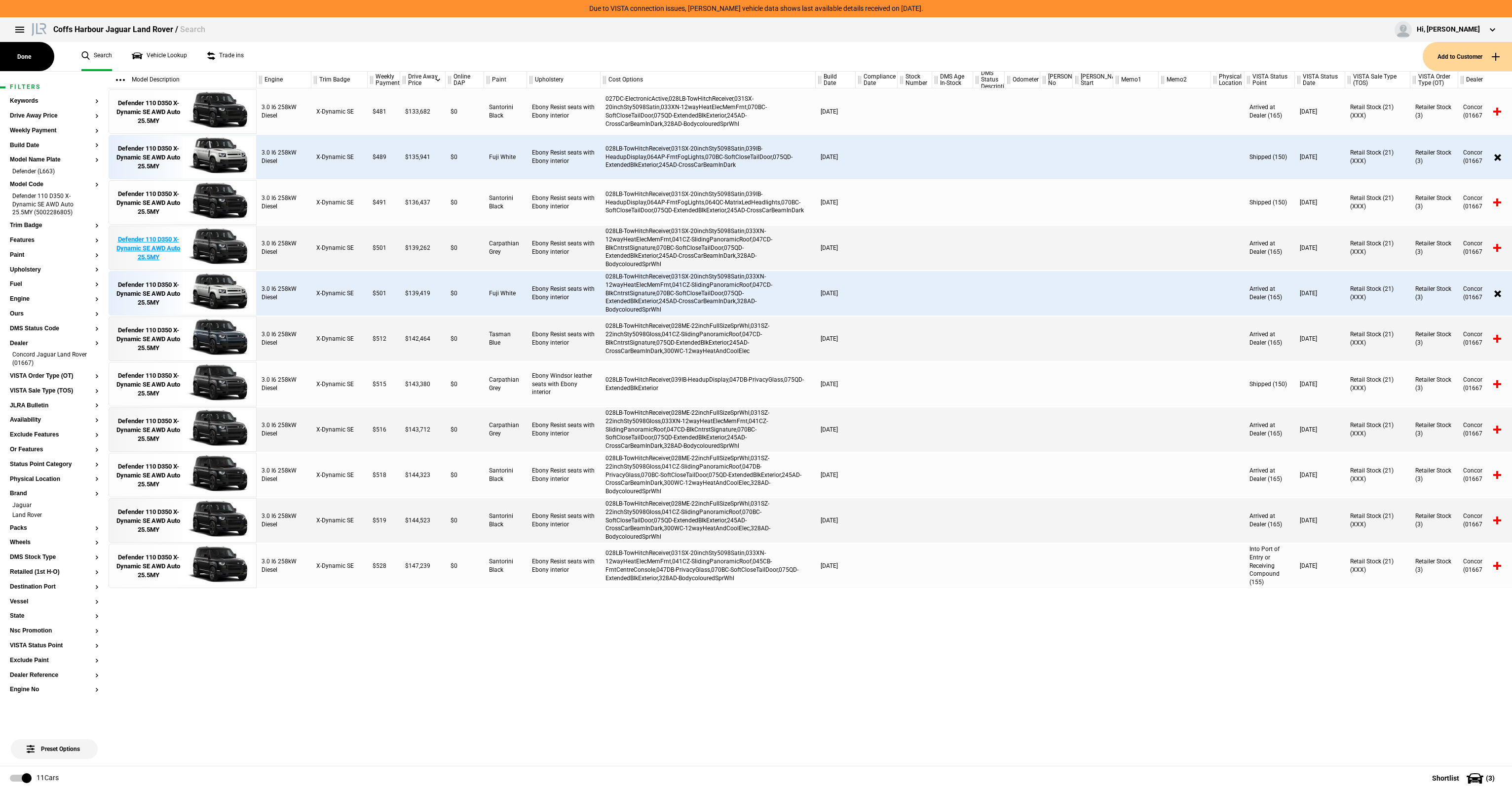
click at [156, 247] on div "Defender 110 D350 X-Dynamic SE AWD Auto 25.5MY" at bounding box center [148, 249] width 68 height 27
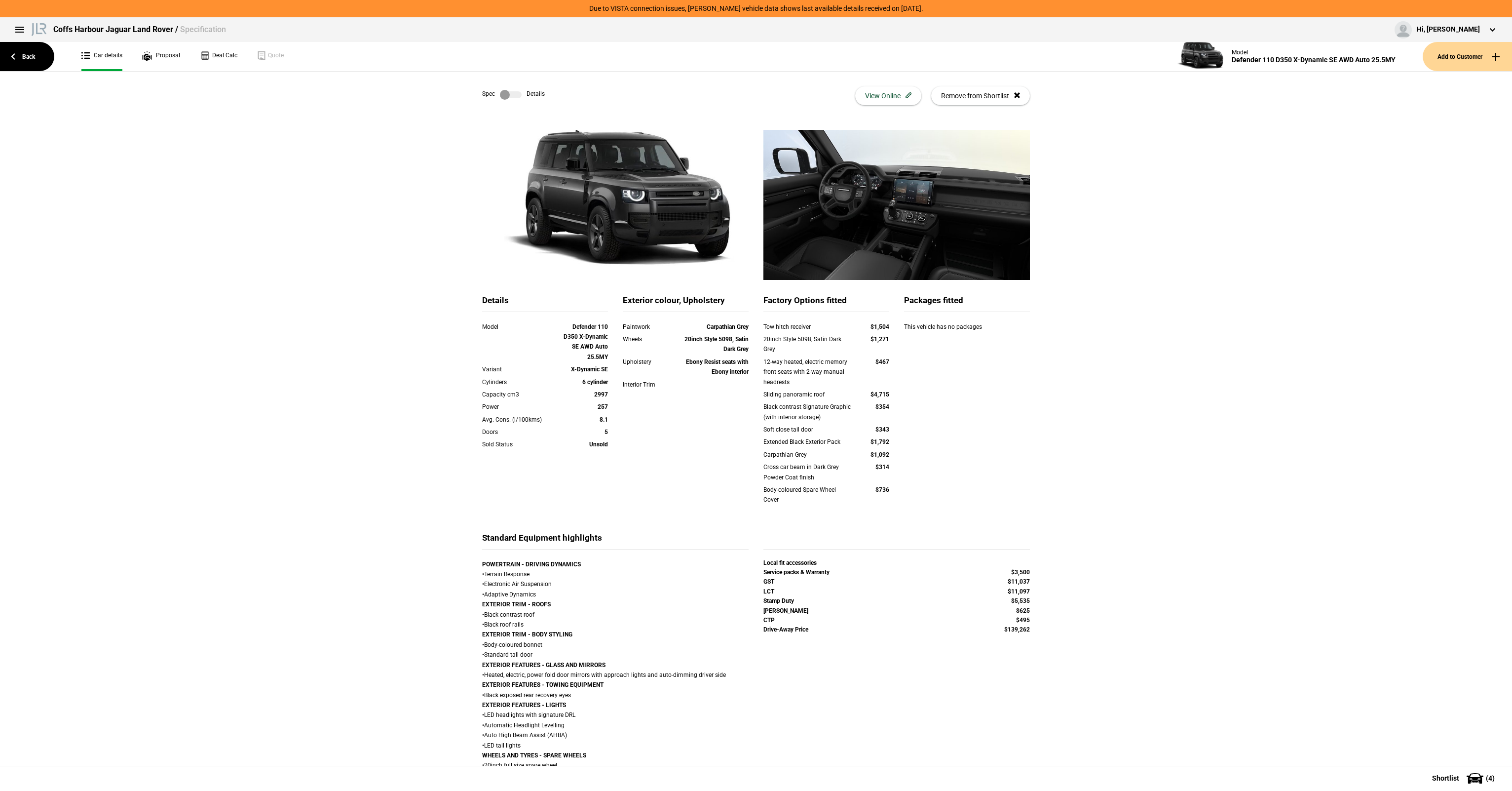
click at [504, 97] on label at bounding box center [511, 95] width 22 height 10
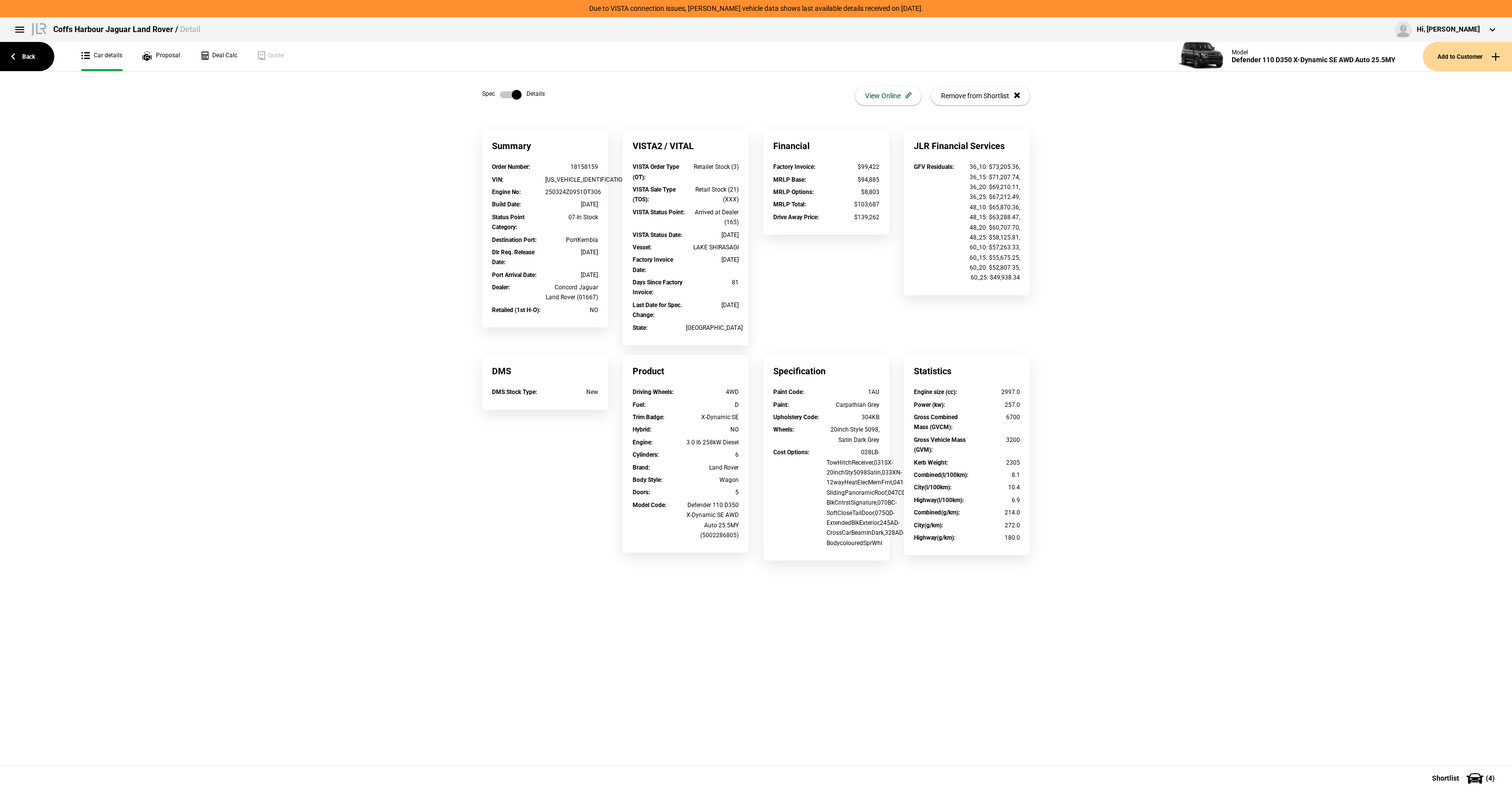
click at [589, 168] on div "18158159" at bounding box center [572, 167] width 53 height 10
click at [589, 167] on div "18158159" at bounding box center [572, 167] width 53 height 10
copy div "18158159"
click at [517, 222] on div "Status Point Category :" at bounding box center [519, 223] width 53 height 20
click at [50, 62] on link "Back" at bounding box center [27, 56] width 54 height 29
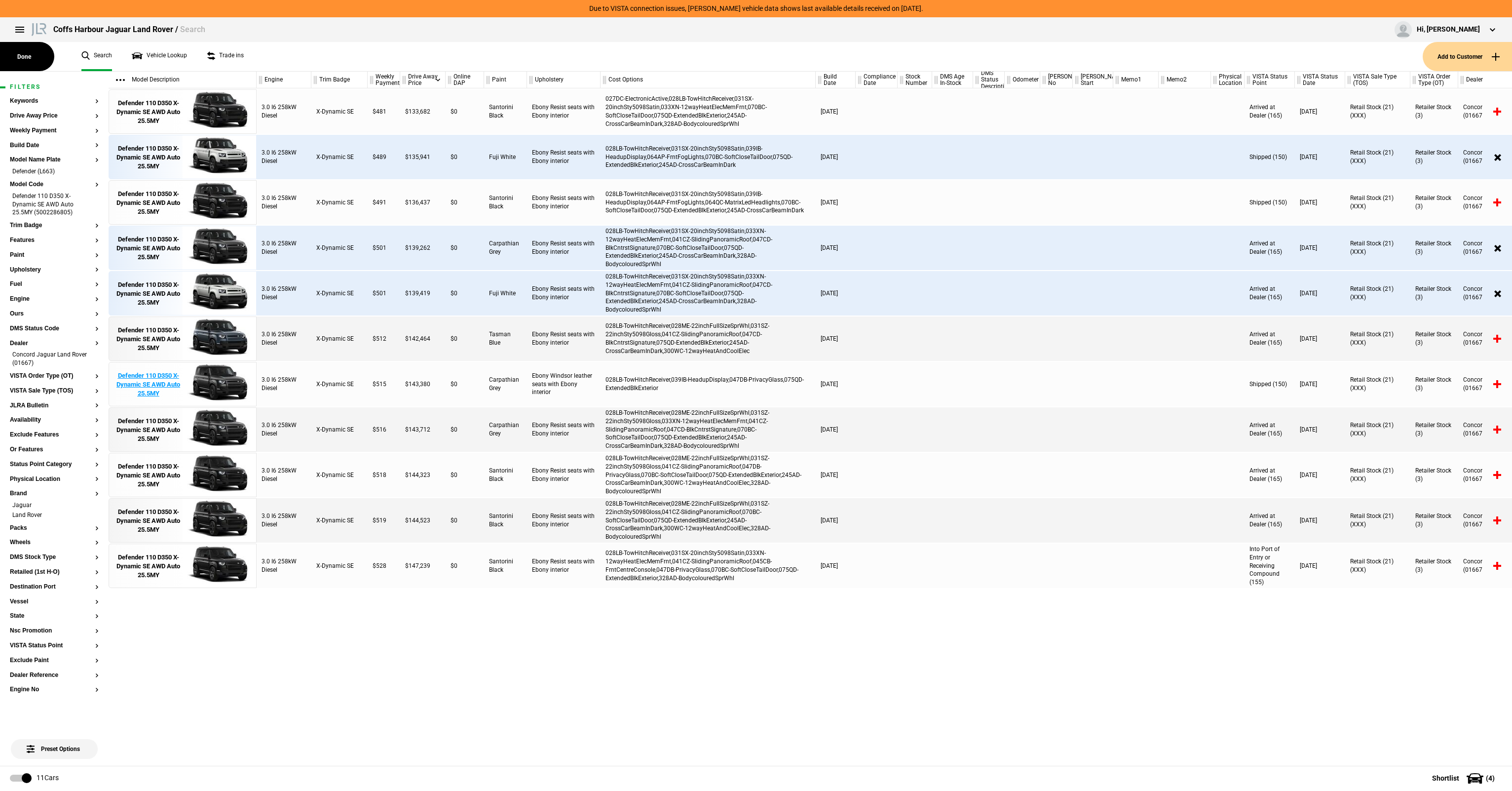
click at [166, 385] on div "Defender 110 D350 X-Dynamic SE AWD Auto 25.5MY" at bounding box center [148, 385] width 68 height 27
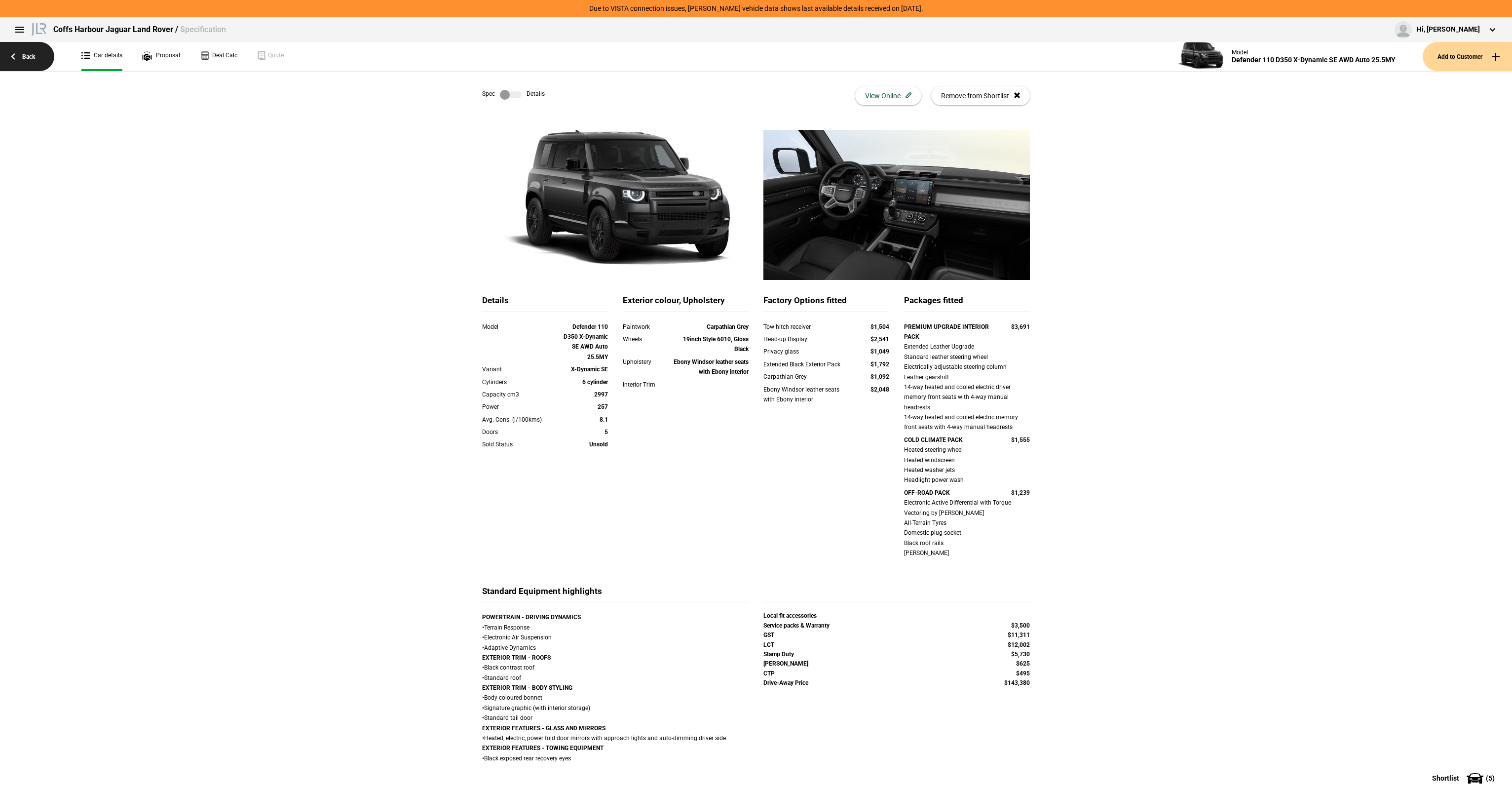
click at [30, 57] on link "Back" at bounding box center [27, 56] width 54 height 29
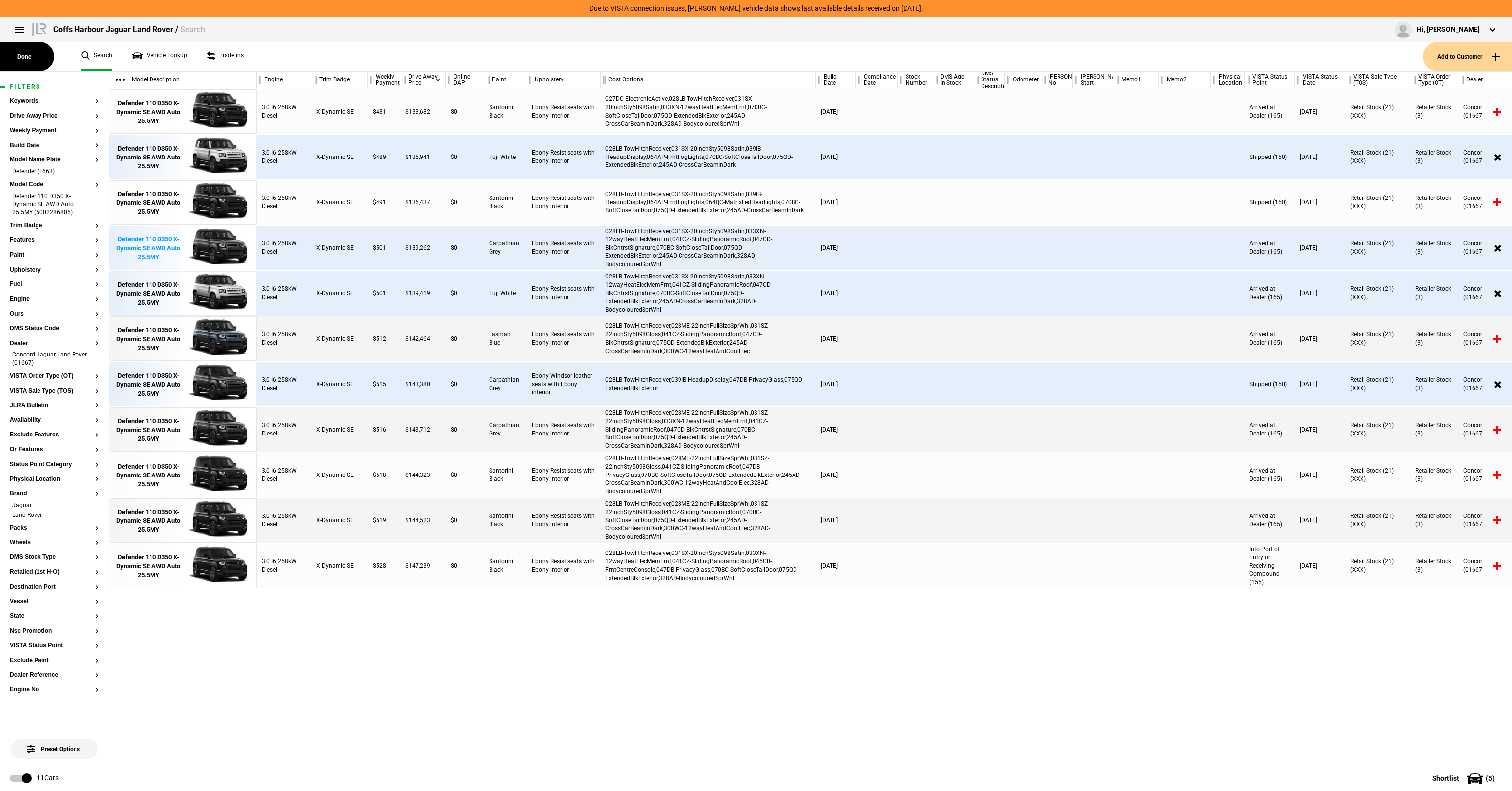
click at [192, 242] on img at bounding box center [216, 249] width 68 height 45
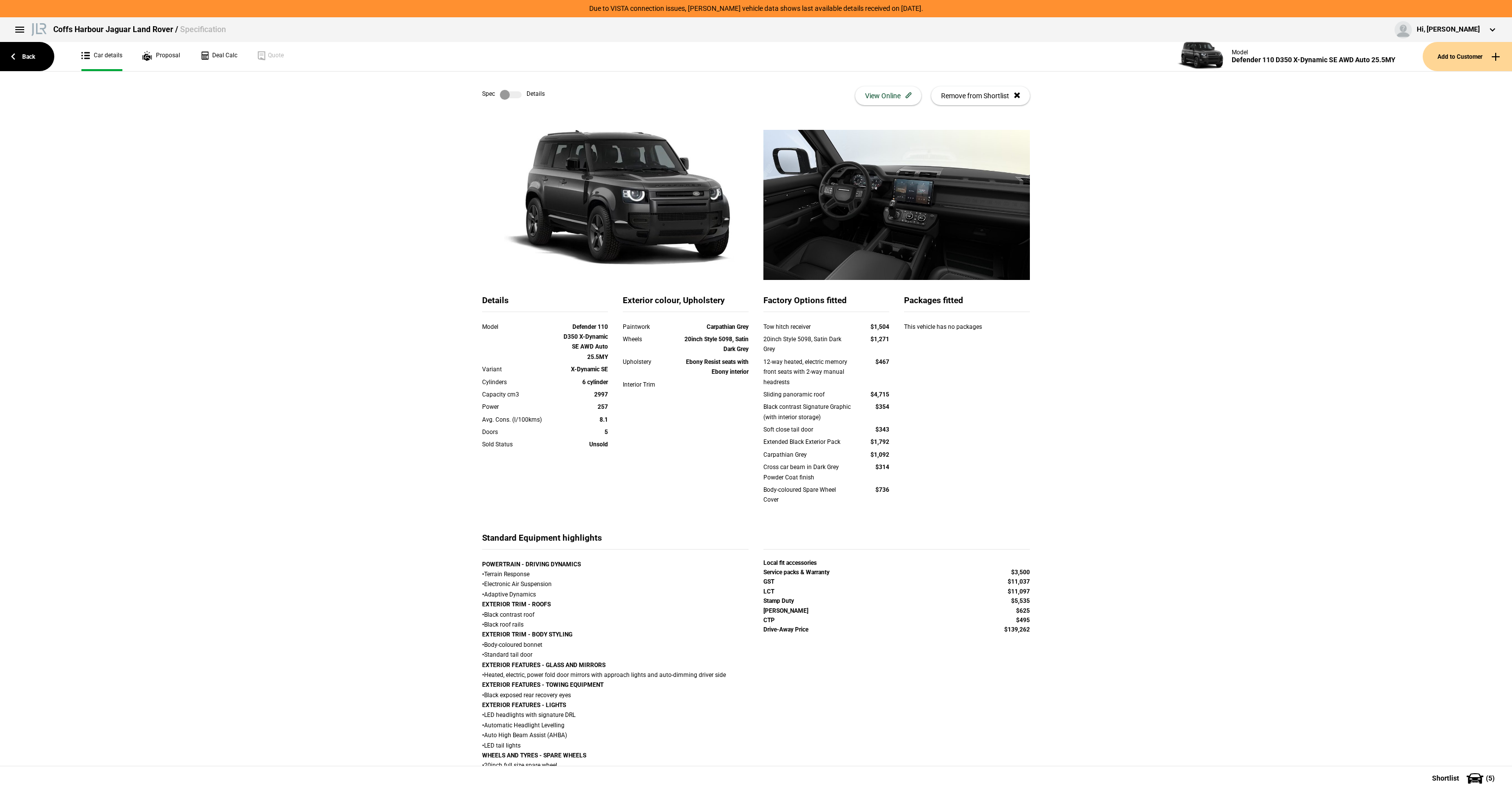
click at [500, 93] on label at bounding box center [511, 95] width 22 height 10
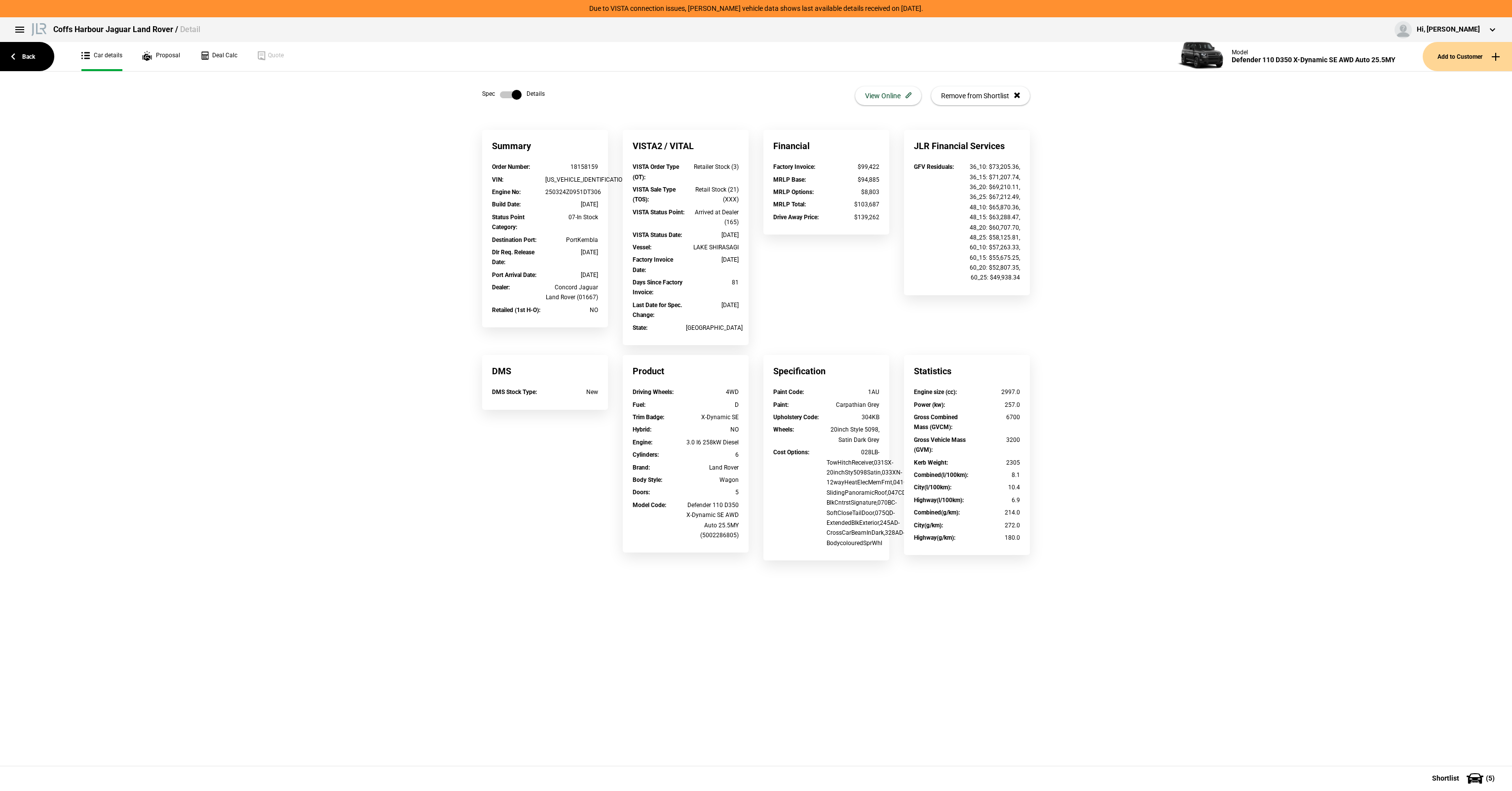
click at [591, 161] on div "Summary" at bounding box center [545, 146] width 126 height 32
click at [588, 164] on div "18158159" at bounding box center [572, 167] width 53 height 10
copy div "18158159"
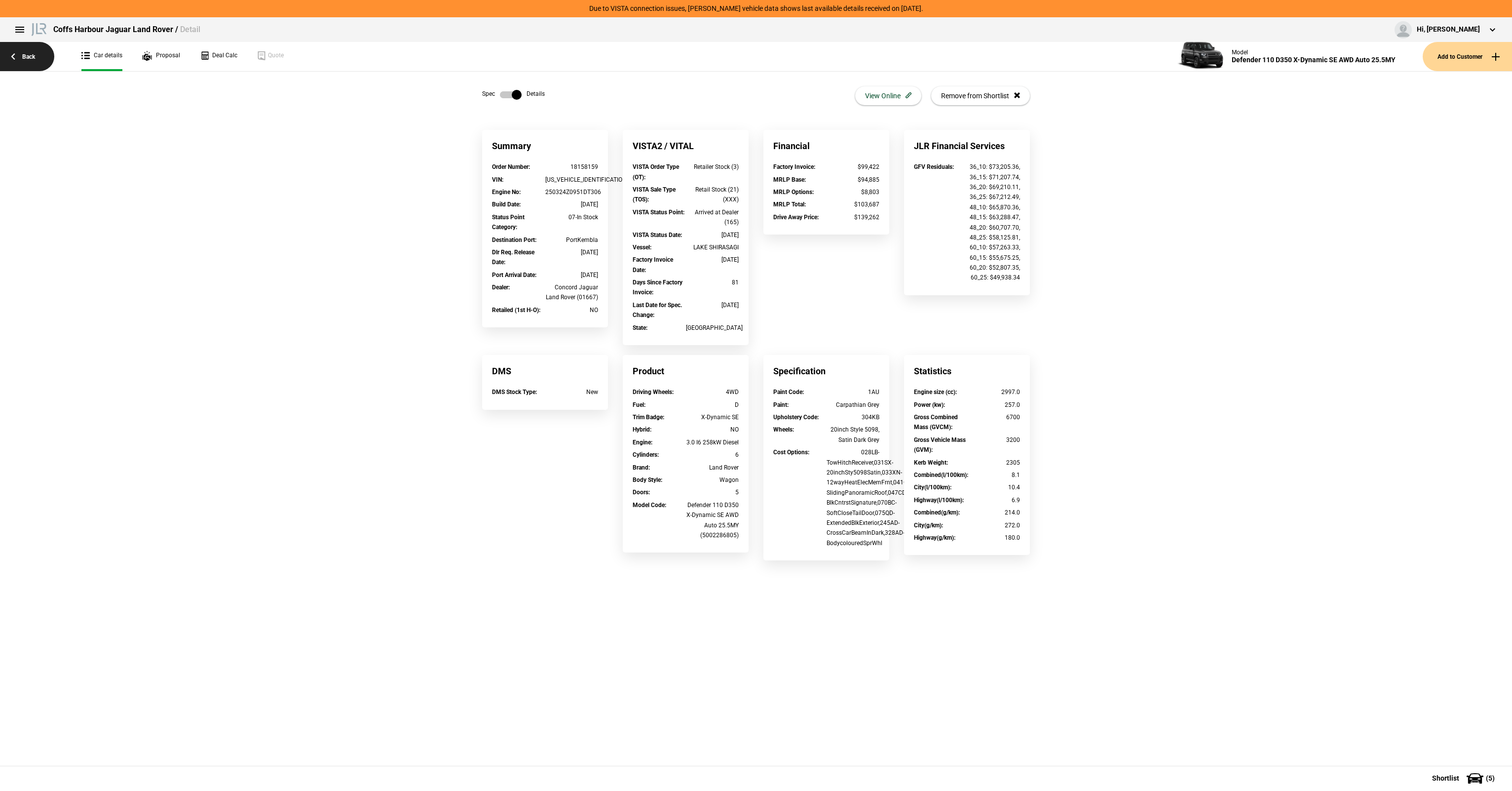
click at [34, 61] on link "Back" at bounding box center [27, 56] width 54 height 29
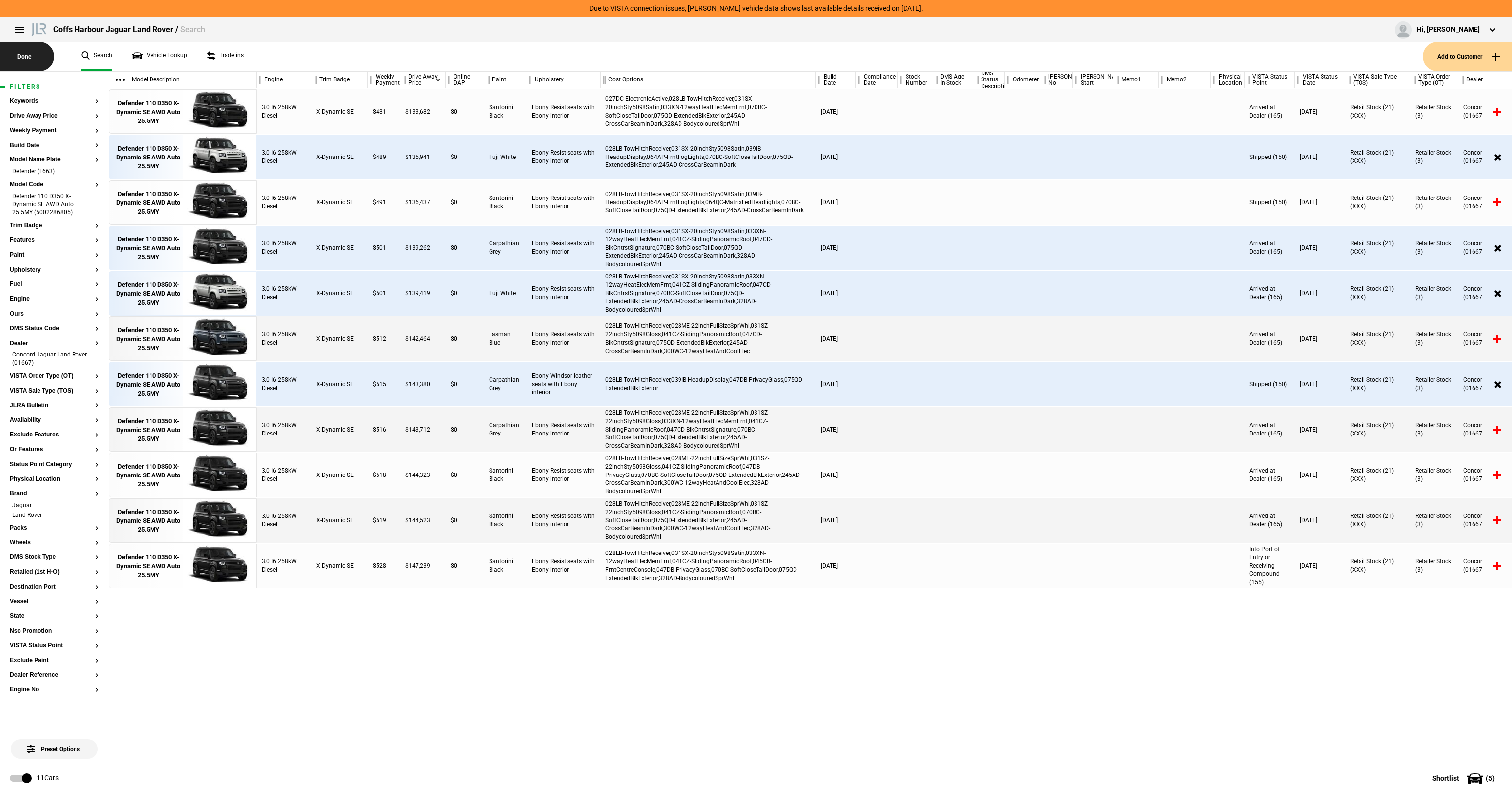
click at [30, 62] on button "Done" at bounding box center [27, 56] width 54 height 29
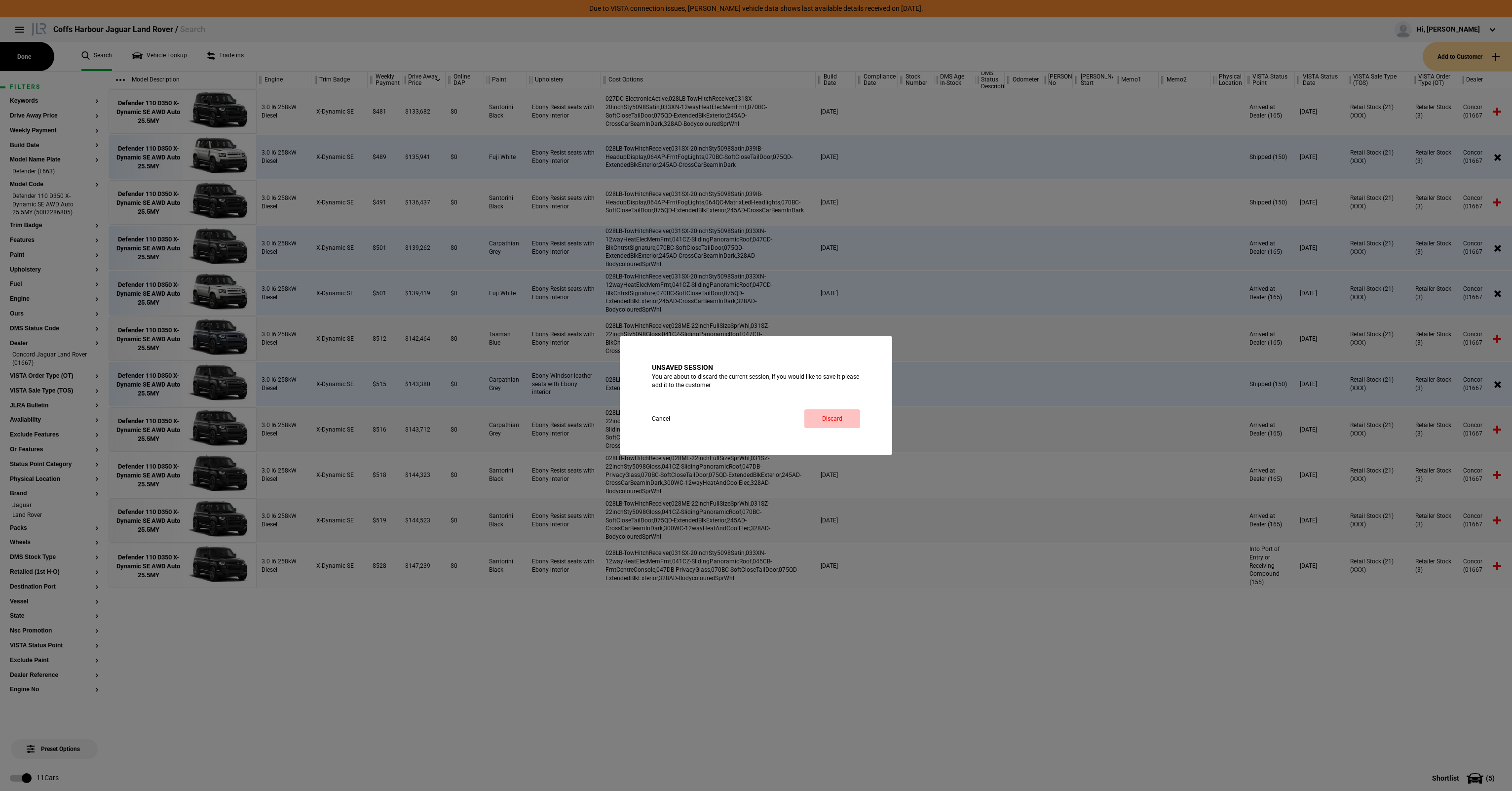
click at [844, 417] on button "Discard" at bounding box center [832, 419] width 55 height 19
